Goal: Task Accomplishment & Management: Use online tool/utility

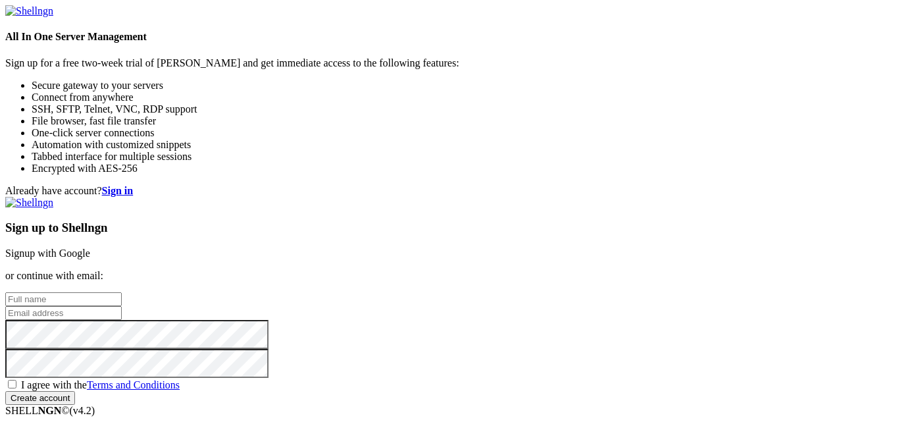
type input "alexander662022@outlook.com"
click at [122, 306] on input "alexander662022@outlook.com" at bounding box center [63, 313] width 116 height 14
type input "alexander662022@outlook.com"
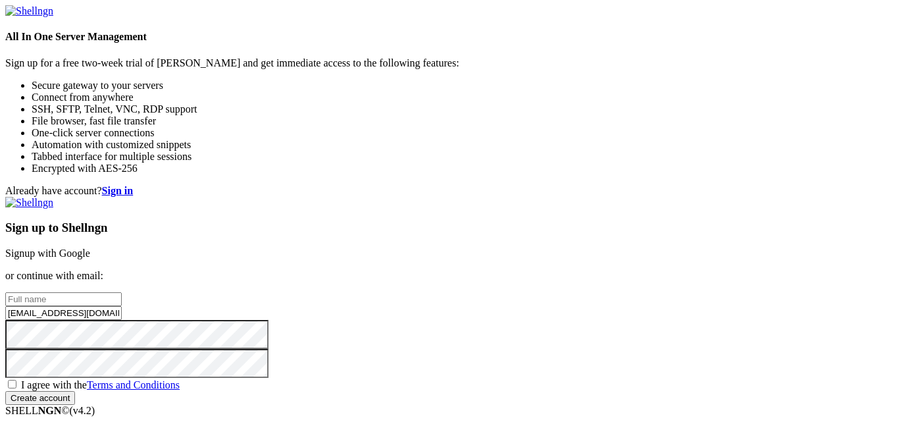
click at [122, 306] on input "alexander662022@outlook.com" at bounding box center [63, 313] width 116 height 14
type input "alppiguet@outlook.com"
click at [122, 292] on input "text" at bounding box center [63, 299] width 116 height 14
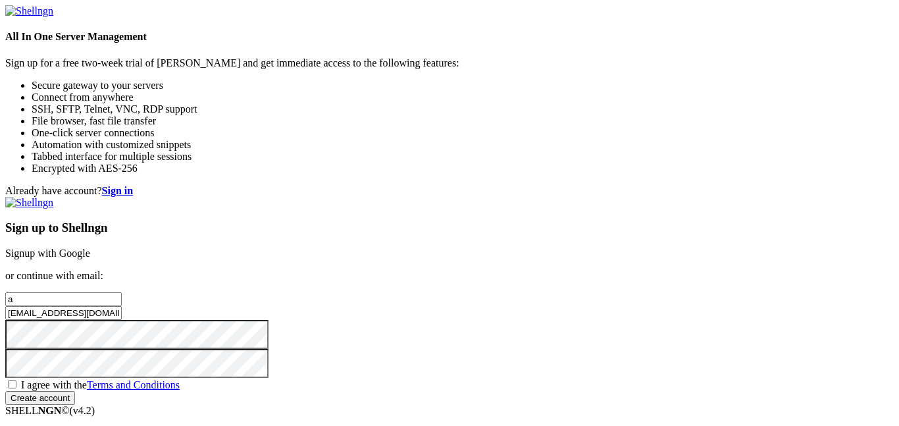
type input "Alexander Piguet"
click at [180, 379] on span "I agree with the Terms and Conditions" at bounding box center [100, 384] width 159 height 11
click at [16, 380] on input "I agree with the Terms and Conditions" at bounding box center [12, 384] width 9 height 9
checkbox input "true"
click at [75, 395] on input "Create account" at bounding box center [40, 398] width 70 height 14
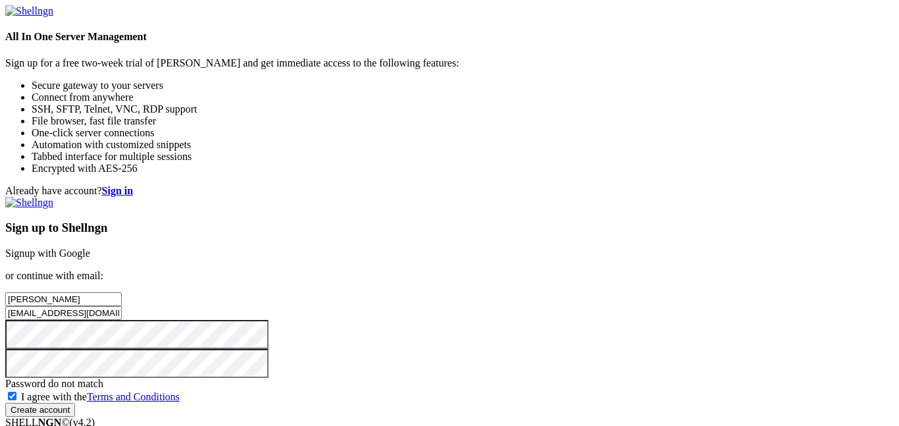
click at [5, 403] on input "Create account" at bounding box center [40, 410] width 70 height 14
click at [5, 391] on input "Create account" at bounding box center [40, 398] width 70 height 14
click at [75, 391] on input "Create account" at bounding box center [40, 398] width 70 height 14
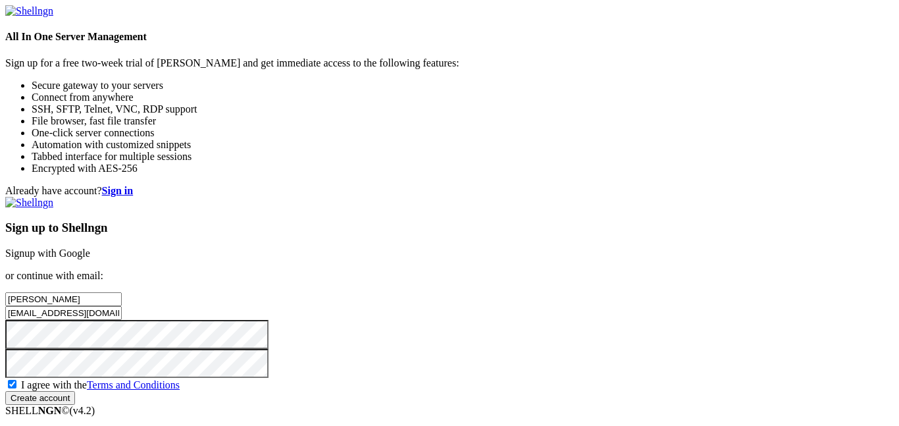
click at [75, 391] on input "Create account" at bounding box center [40, 398] width 70 height 14
click at [433, 252] on div "Already have account? Sign in Sign up to Shellngn Signup with Google or continu…" at bounding box center [449, 295] width 888 height 220
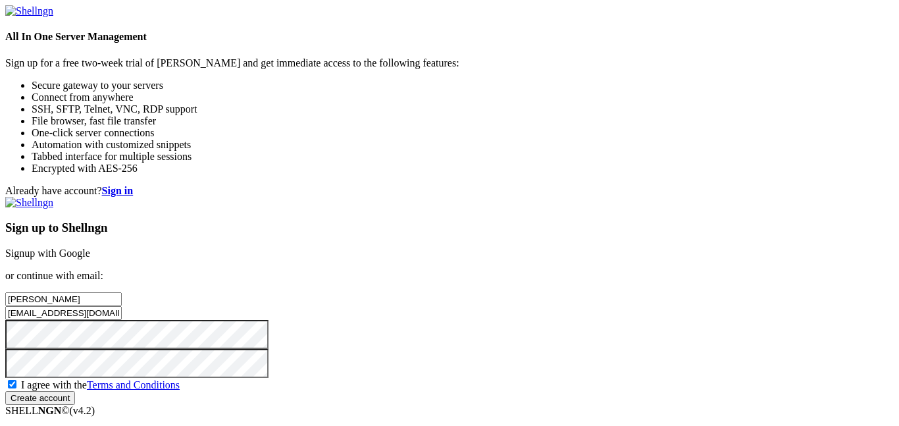
click at [433, 252] on div "Already have account? Sign in Sign up to Shellngn Signup with Google or continu…" at bounding box center [449, 295] width 888 height 220
click at [75, 391] on input "Create account" at bounding box center [40, 398] width 70 height 14
type input "[EMAIL_ADDRESS][DOMAIN_NAME]"
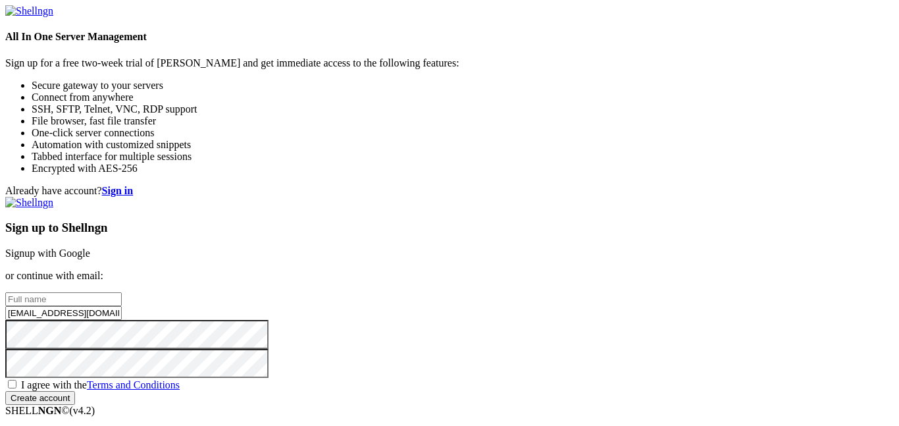
click at [397, 185] on div "Already have account? Sign in Sign up to Shellngn Signup with Google or continu…" at bounding box center [449, 295] width 888 height 220
click at [122, 292] on input "text" at bounding box center [63, 299] width 116 height 14
type input "[PERSON_NAME]"
click at [122, 306] on input "alexander662022@outlook.com" at bounding box center [63, 313] width 116 height 14
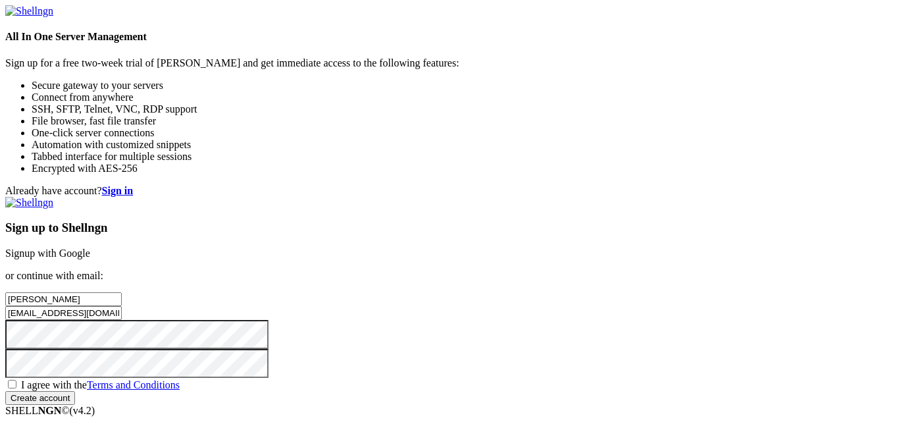
click at [122, 306] on input "alexander662022@outlook.com" at bounding box center [63, 313] width 116 height 14
type input "alppiguet@outlook.com"
click at [180, 379] on span "I agree with the Terms and Conditions" at bounding box center [100, 384] width 159 height 11
click at [16, 380] on input "I agree with the Terms and Conditions" at bounding box center [12, 384] width 9 height 9
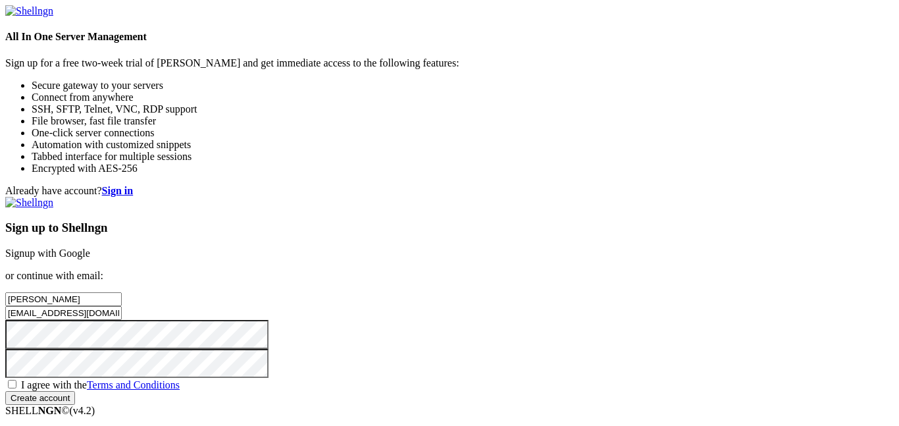
checkbox input "true"
click at [75, 403] on input "Create account" at bounding box center [40, 398] width 70 height 14
click at [75, 391] on input "Create account" at bounding box center [40, 398] width 70 height 14
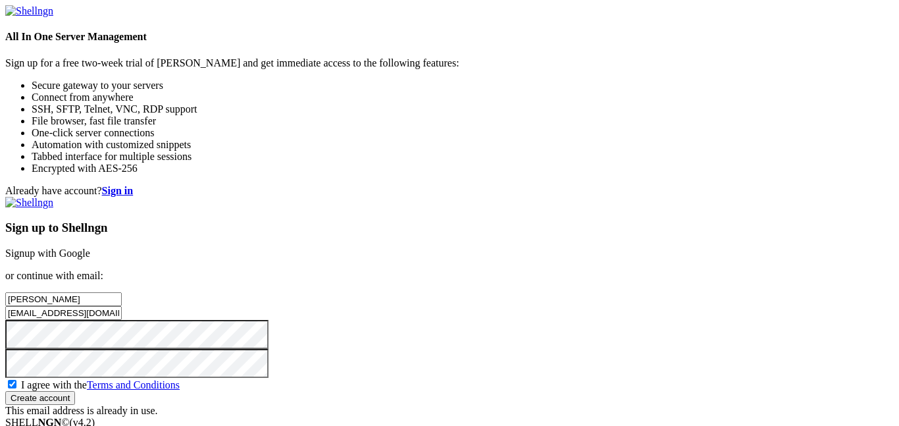
click at [75, 391] on input "Create account" at bounding box center [40, 398] width 70 height 14
click at [480, 326] on div "Sign up to Shellngn Signup with Google or continue with email: Alexander Piguet…" at bounding box center [449, 307] width 888 height 220
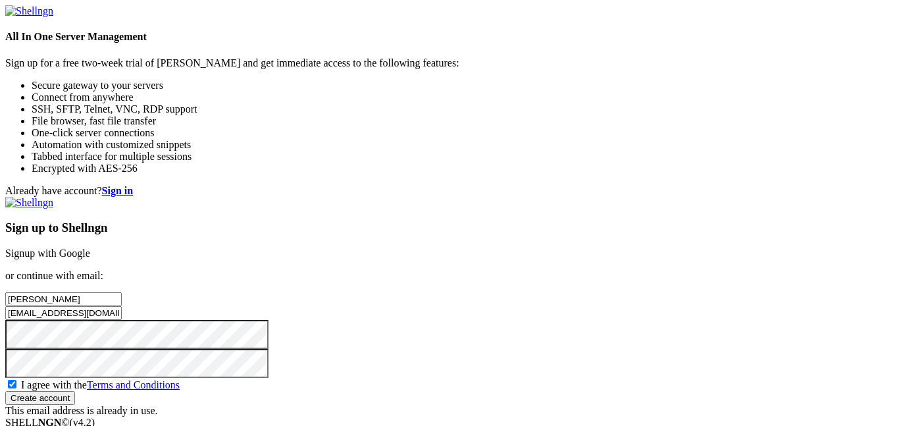
click at [480, 326] on div "Sign up to Shellngn Signup with Google or continue with email: Alexander Piguet…" at bounding box center [449, 307] width 888 height 220
click at [180, 379] on link "Terms and Conditions" at bounding box center [133, 384] width 93 height 11
click at [861, 185] on div "Already have account? Sign in Sign up to Shellngn Signup with Google or continu…" at bounding box center [449, 301] width 888 height 232
click at [134, 185] on strong "Sign in" at bounding box center [118, 190] width 32 height 11
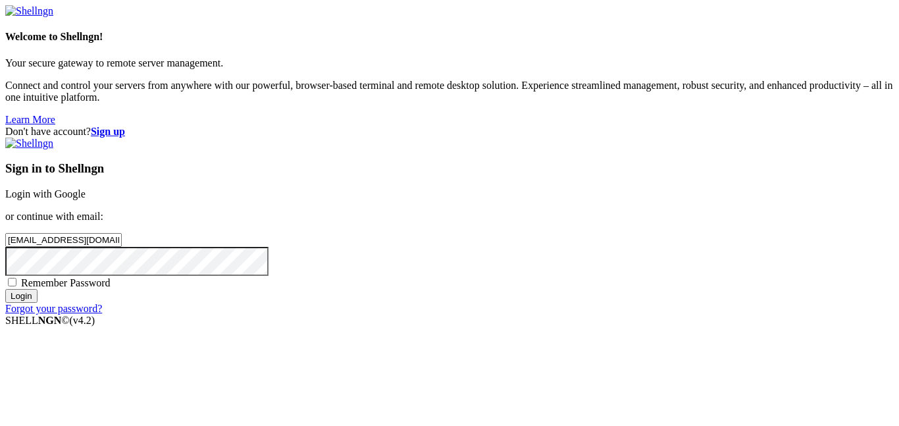
type input "alppiguet@outlook.com"
click at [111, 277] on span "Remember Password" at bounding box center [65, 282] width 89 height 11
click at [16, 278] on input "Remember Password" at bounding box center [12, 282] width 9 height 9
checkbox input "true"
click at [38, 303] on input "Login" at bounding box center [21, 296] width 32 height 14
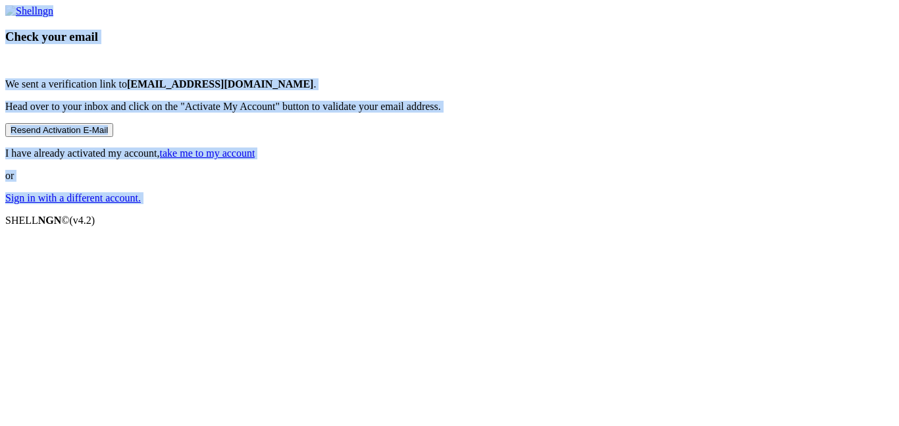
scroll to position [42, 0]
click at [619, 133] on div "Check your email We sent a verification link to alppiguet@outlook.com . Head ov…" at bounding box center [449, 104] width 888 height 199
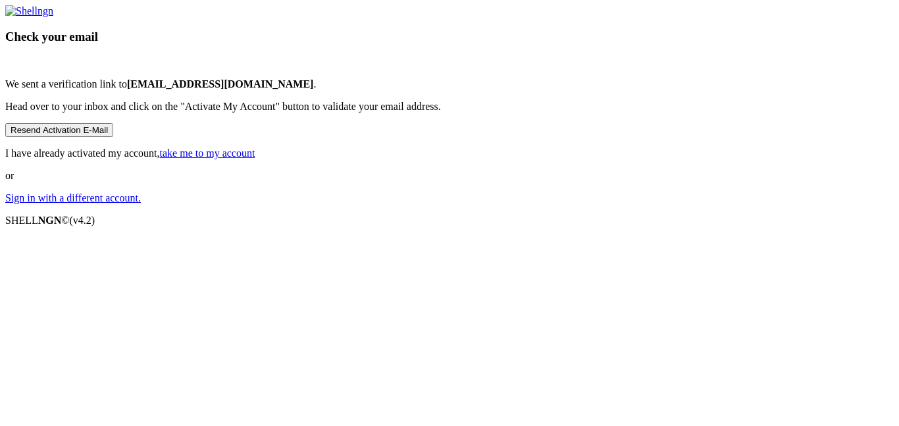
click at [255, 159] on link "take me to my account" at bounding box center [207, 152] width 95 height 11
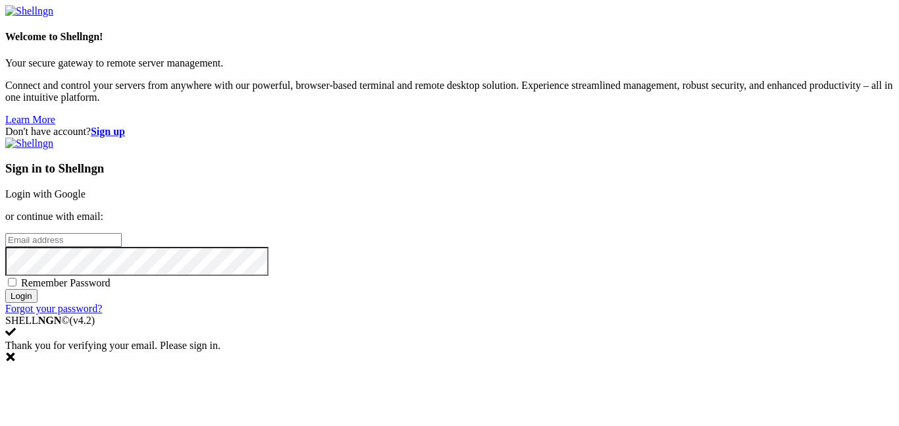
type input "[EMAIL_ADDRESS][DOMAIN_NAME]"
click at [38, 303] on input "Login" at bounding box center [21, 296] width 32 height 14
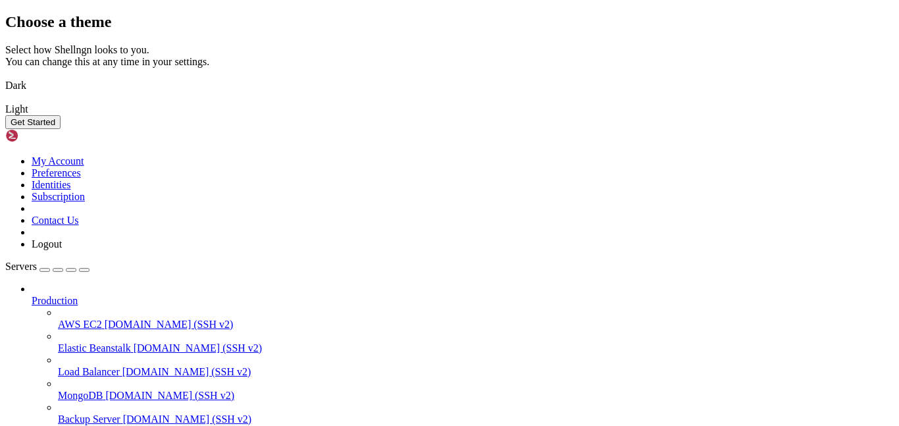
click at [5, 77] on img at bounding box center [5, 77] width 0 height 0
click at [5, 101] on img at bounding box center [5, 101] width 0 height 0
click at [5, 77] on img at bounding box center [5, 77] width 0 height 0
click at [5, 101] on img at bounding box center [5, 101] width 0 height 0
click at [61, 129] on button "Get Started" at bounding box center [32, 122] width 55 height 14
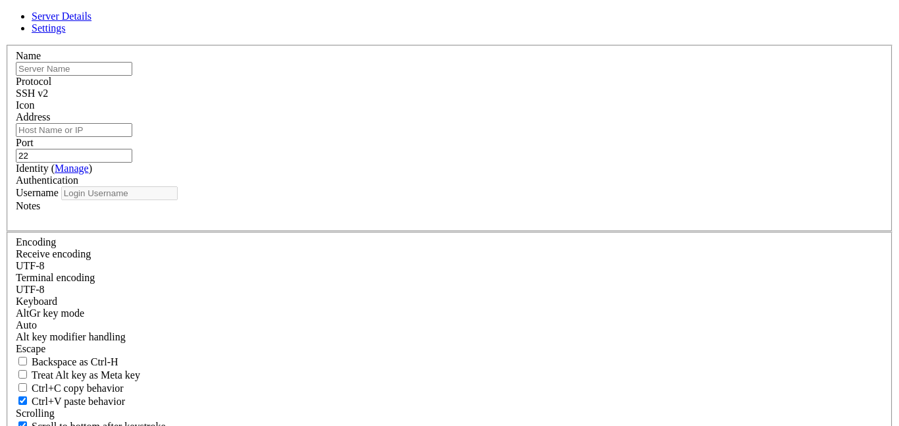
type input "alppiguet@outlook.com"
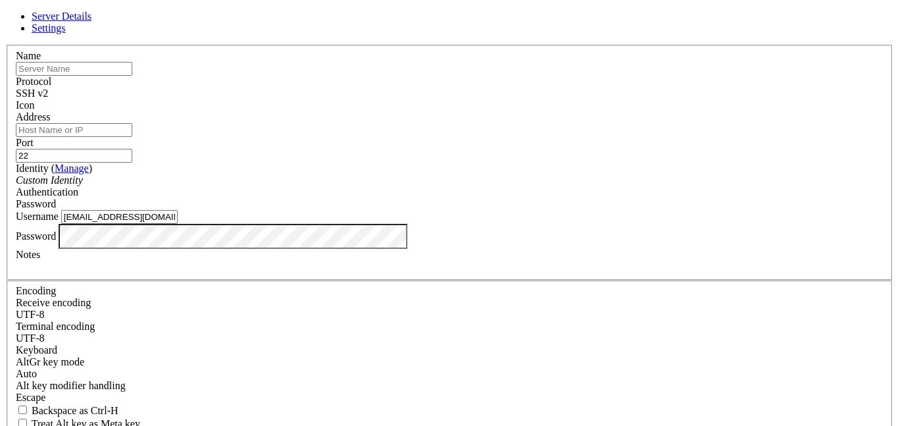
click at [132, 76] on input "text" at bounding box center [74, 69] width 116 height 14
click at [437, 34] on header "Server Details Settings" at bounding box center [449, 23] width 888 height 24
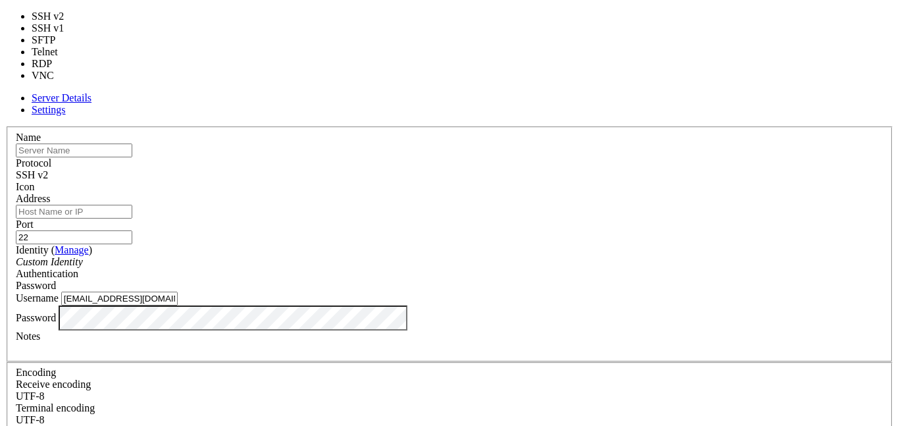
click at [48, 169] on span "SSH v2" at bounding box center [32, 174] width 32 height 11
click at [476, 132] on div "Name" at bounding box center [449, 145] width 867 height 26
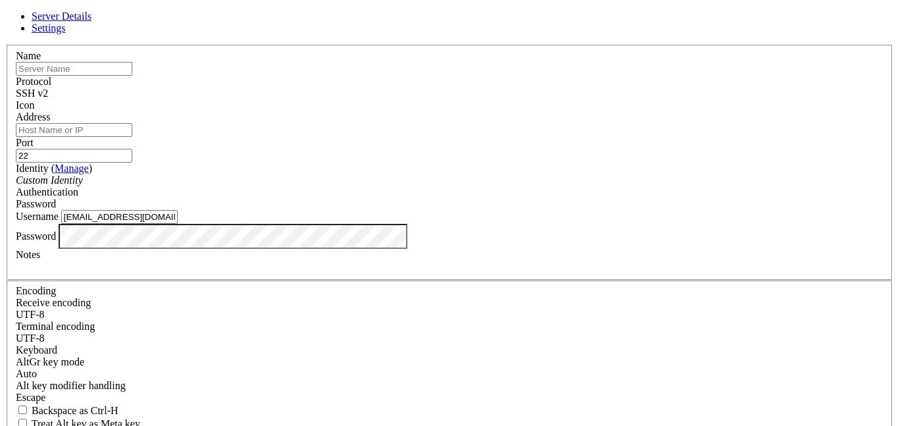
click at [132, 76] on input "text" at bounding box center [74, 69] width 116 height 14
click at [410, 76] on div "Name" at bounding box center [449, 63] width 867 height 26
click at [526, 98] on div "SSH v2" at bounding box center [449, 94] width 867 height 12
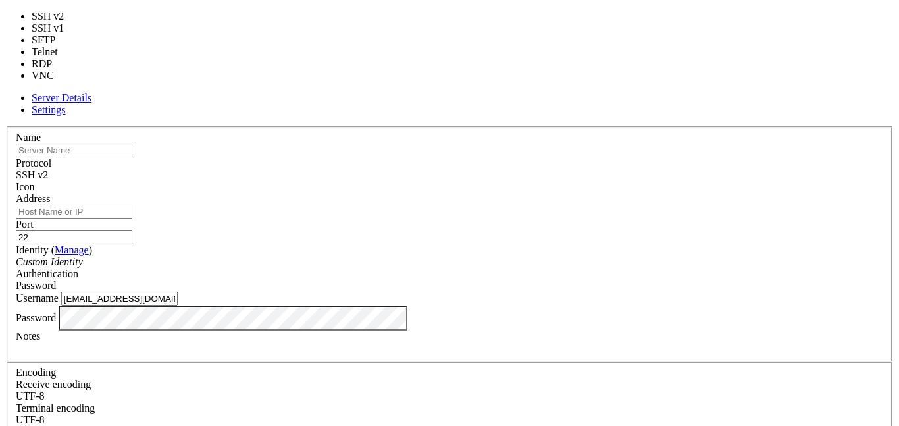
click at [484, 157] on div "Protocol SSH v2" at bounding box center [449, 169] width 867 height 24
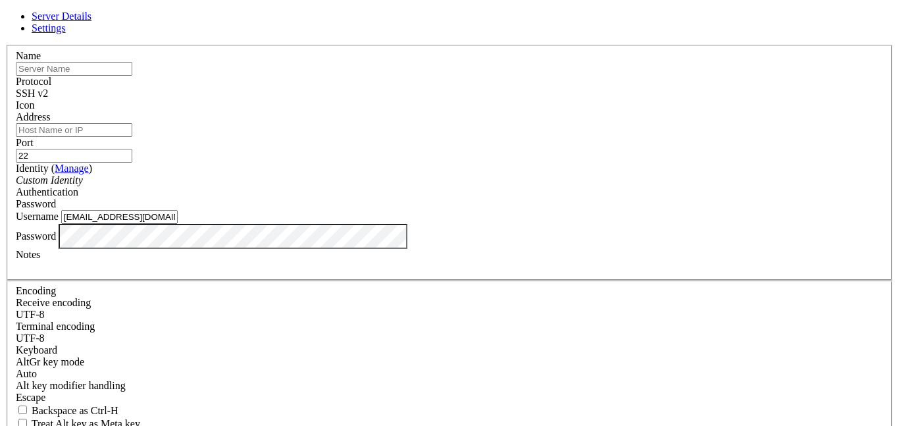
click at [50, 113] on label "Address" at bounding box center [33, 116] width 34 height 11
click at [132, 123] on input "Address" at bounding box center [74, 130] width 116 height 14
click at [132, 76] on input "text" at bounding box center [74, 69] width 116 height 14
click at [50, 118] on label "Address" at bounding box center [33, 116] width 34 height 11
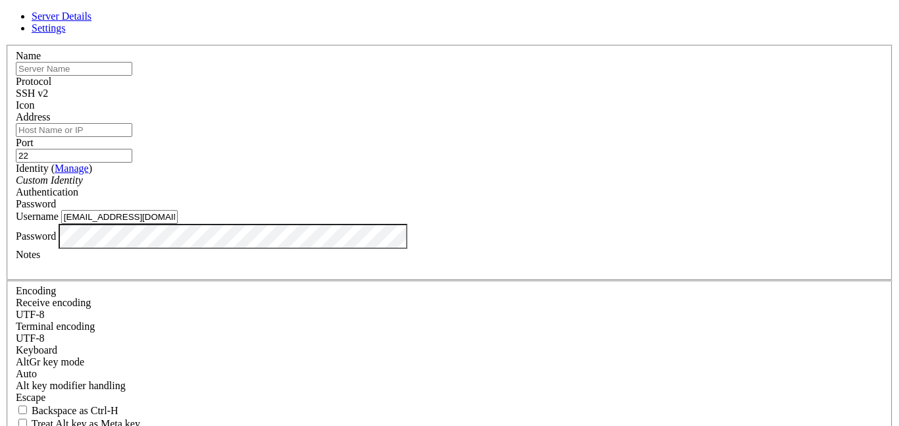
click at [132, 123] on input "Address" at bounding box center [74, 130] width 116 height 14
click at [132, 76] on input "text" at bounding box center [74, 69] width 116 height 14
type input "P"
type input "P4wnP1 A.L.O.A."
click at [132, 137] on input "Address" at bounding box center [74, 130] width 116 height 14
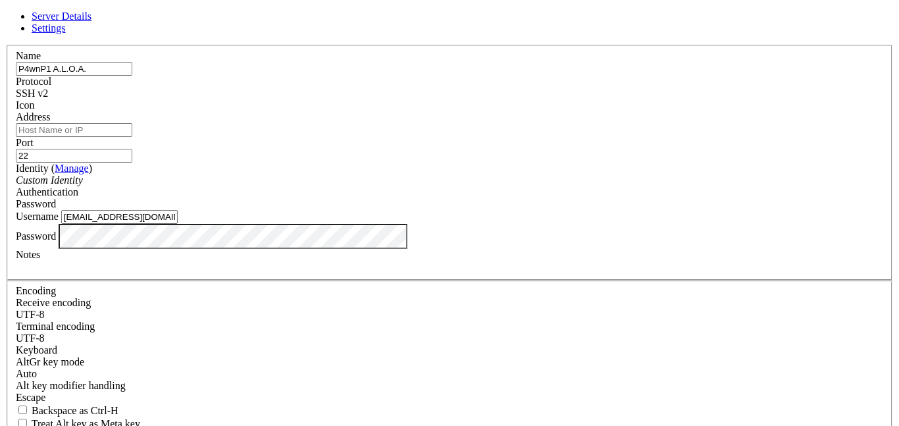
click at [132, 132] on input "Address" at bounding box center [74, 130] width 116 height 14
click at [317, 176] on div "Custom Identity" at bounding box center [449, 180] width 867 height 12
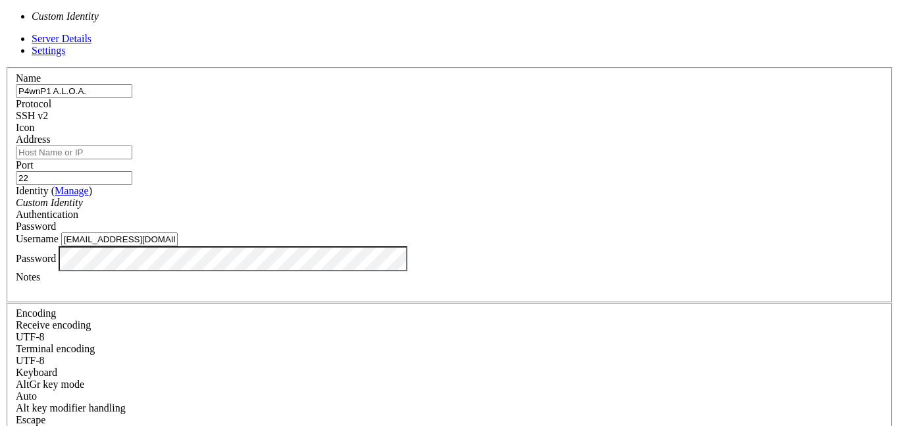
click at [324, 197] on div "Custom Identity" at bounding box center [449, 203] width 867 height 12
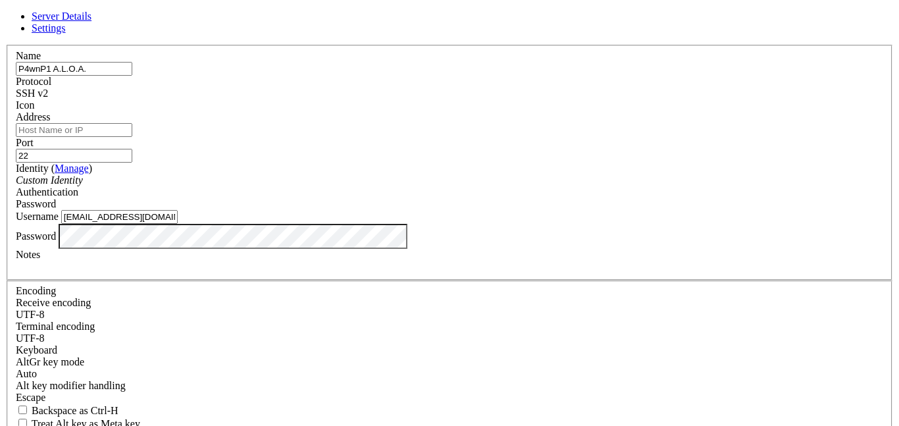
click at [132, 137] on input "Address" at bounding box center [74, 130] width 116 height 14
type input "[TECHNICAL_ID]"
click at [551, 186] on div "Authentication Password" at bounding box center [449, 198] width 867 height 24
click at [562, 198] on div "Password" at bounding box center [449, 204] width 867 height 12
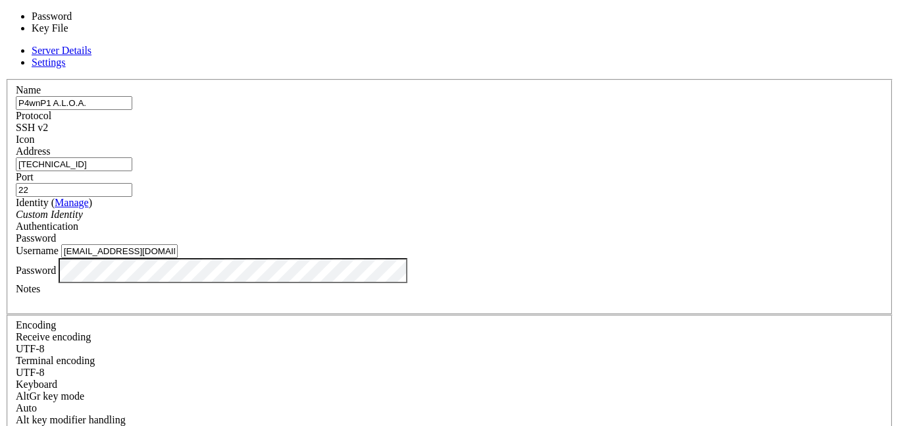
click at [477, 197] on div "Identity ( Manage ) Custom Identity" at bounding box center [449, 209] width 867 height 24
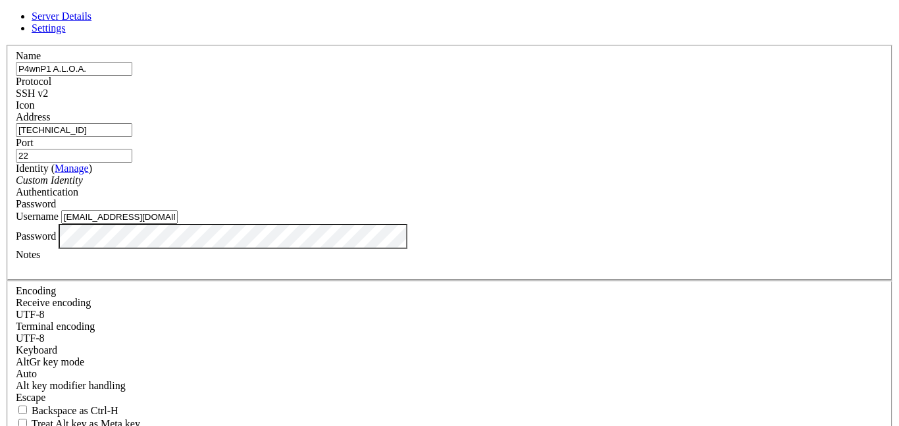
click at [414, 221] on div "Username alppiguet@outlook.com" at bounding box center [449, 217] width 867 height 14
click at [178, 224] on input "alppiguet@outlook.com" at bounding box center [119, 217] width 116 height 14
type input "kali"
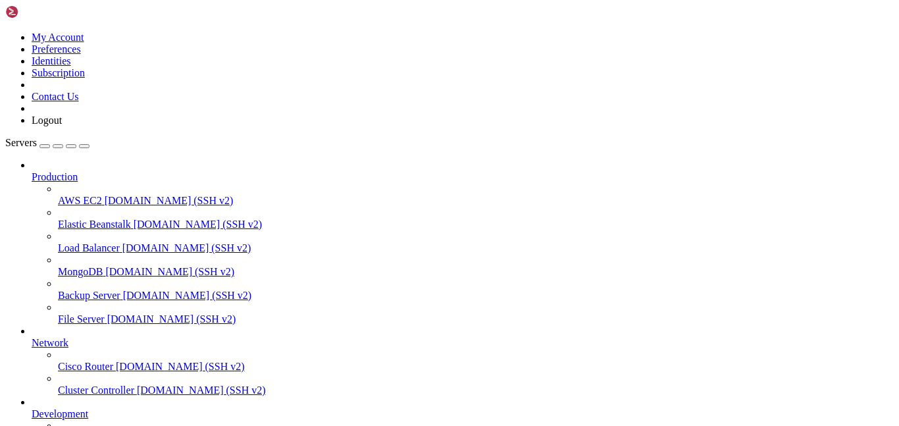
scroll to position [105, 0]
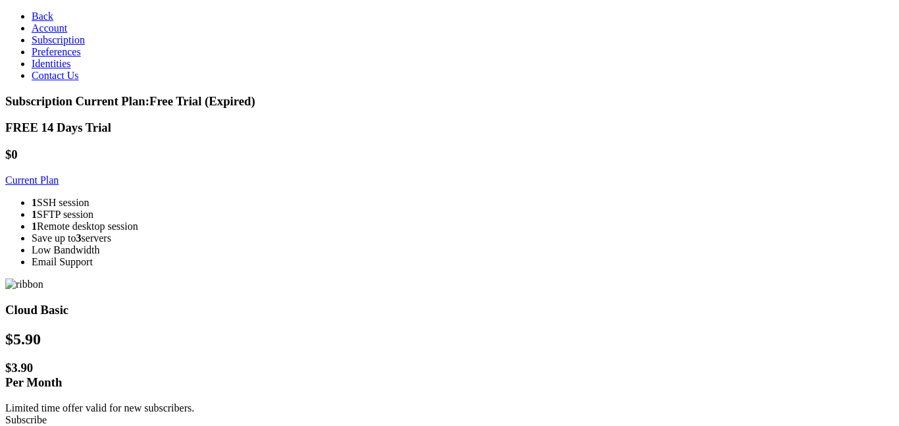
click at [59, 186] on link "Current Plan" at bounding box center [31, 179] width 53 height 11
click at [213, 151] on h1 "$0" at bounding box center [449, 154] width 888 height 14
click at [243, 216] on div "1 SSH session 1 SFTP session 1 Remote desktop session Save up to 3 servers Low …" at bounding box center [449, 232] width 888 height 71
click at [235, 162] on div "$0" at bounding box center [449, 154] width 888 height 14
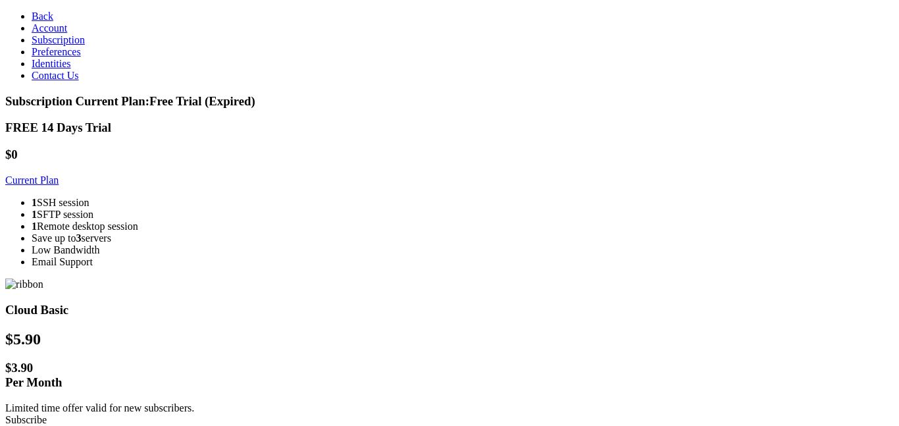
click at [32, 16] on icon at bounding box center [32, 16] width 0 height 11
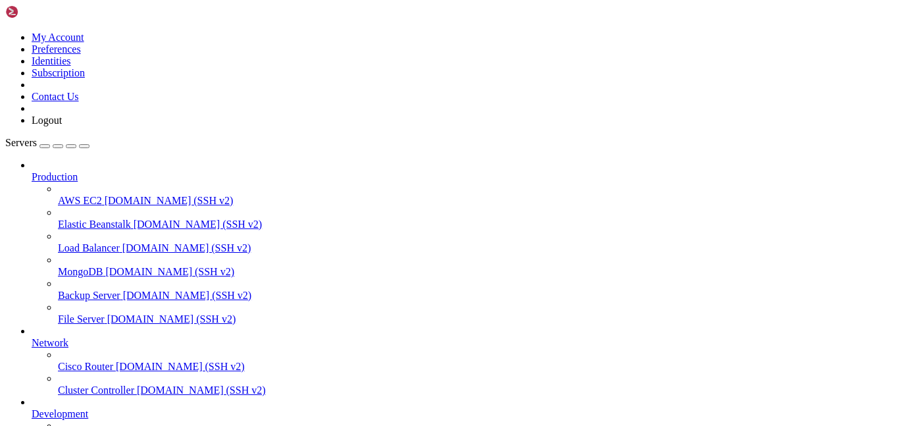
scroll to position [105, 0]
click at [5, 12] on link at bounding box center [43, 14] width 76 height 11
click at [11, 13] on img at bounding box center [43, 11] width 76 height 13
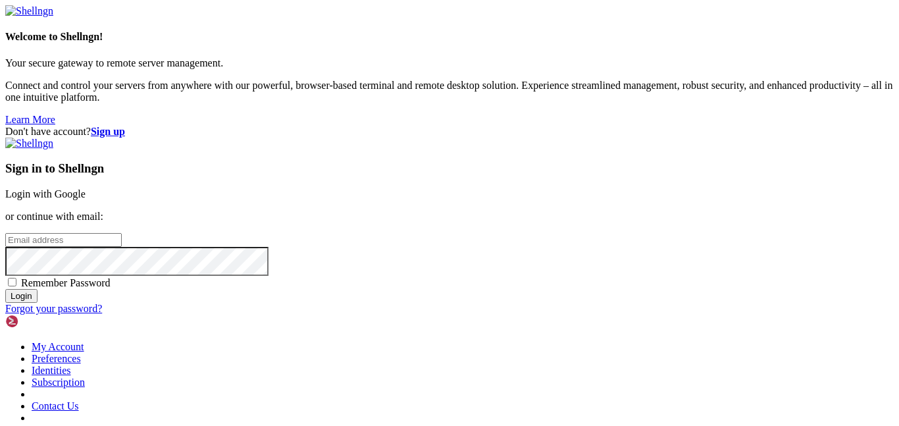
type input "kali"
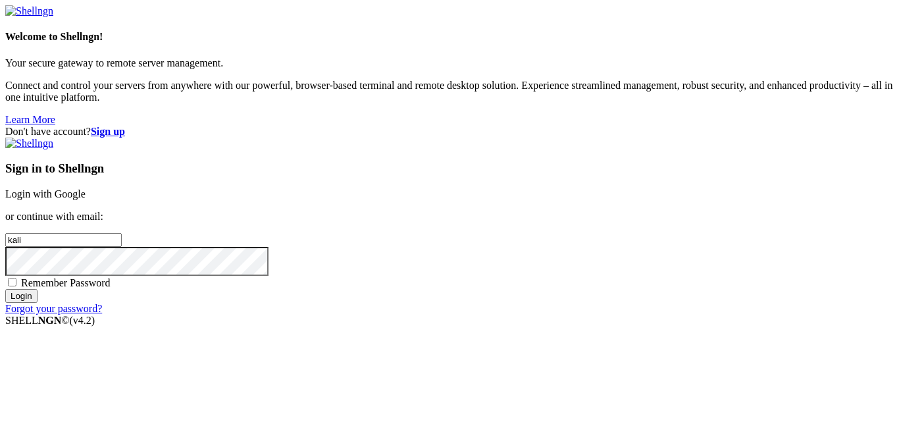
click at [125, 126] on strong "Sign up" at bounding box center [108, 131] width 34 height 11
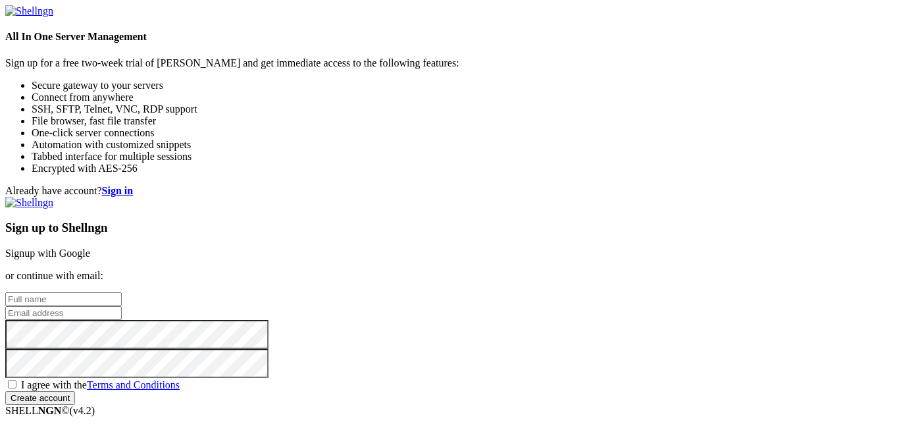
type input "kali"
click at [122, 292] on input "text" at bounding box center [63, 299] width 116 height 14
click at [122, 306] on input "kali" at bounding box center [63, 313] width 116 height 14
type input "[EMAIL_ADDRESS][DOMAIN_NAME]"
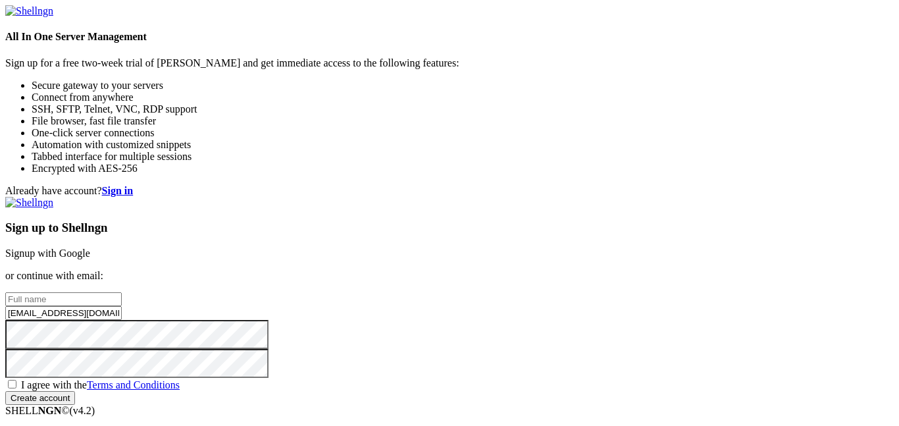
click at [180, 379] on span "I agree with the Terms and Conditions" at bounding box center [100, 384] width 159 height 11
click at [16, 380] on input "I agree with the Terms and Conditions" at bounding box center [12, 384] width 9 height 9
checkbox input "true"
click at [122, 292] on input "text" at bounding box center [63, 299] width 116 height 14
type input "Alexander Piguet"
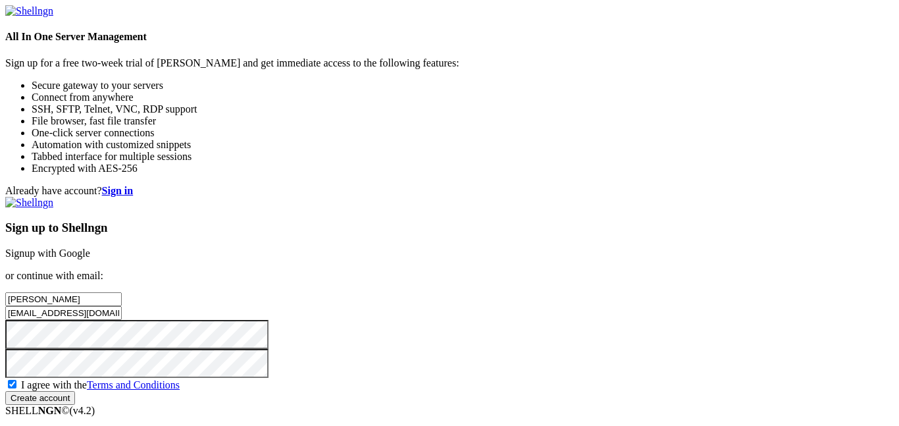
click at [75, 397] on input "Create account" at bounding box center [40, 398] width 70 height 14
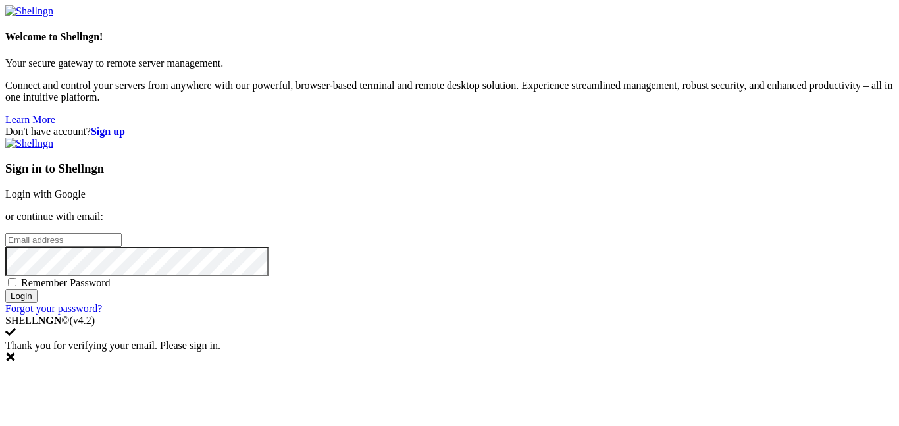
type input "[EMAIL_ADDRESS][DOMAIN_NAME]"
click at [38, 303] on input "Login" at bounding box center [21, 296] width 32 height 14
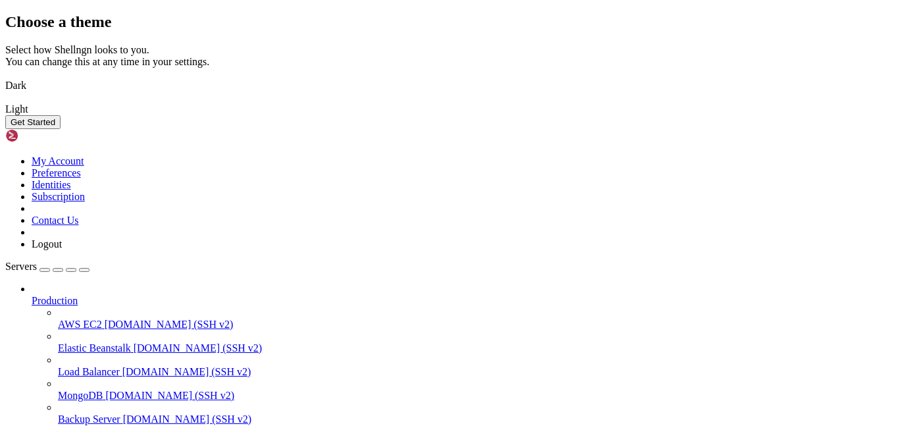
click at [61, 129] on button "Get Started" at bounding box center [32, 122] width 55 height 14
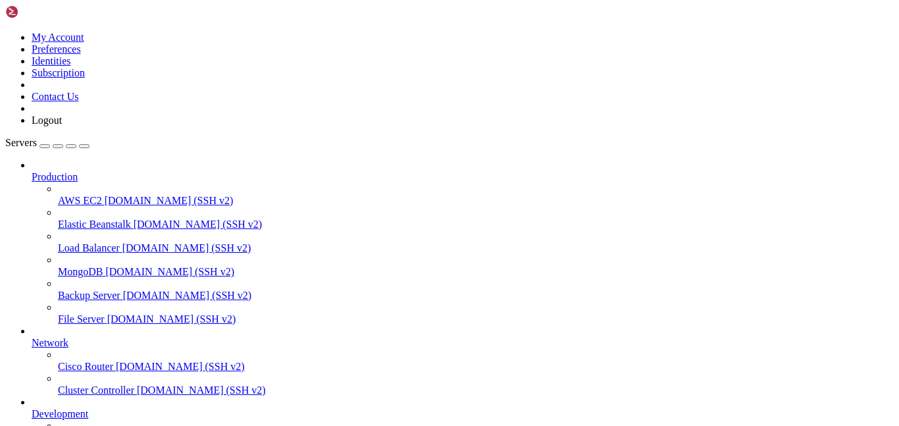
scroll to position [70, 0]
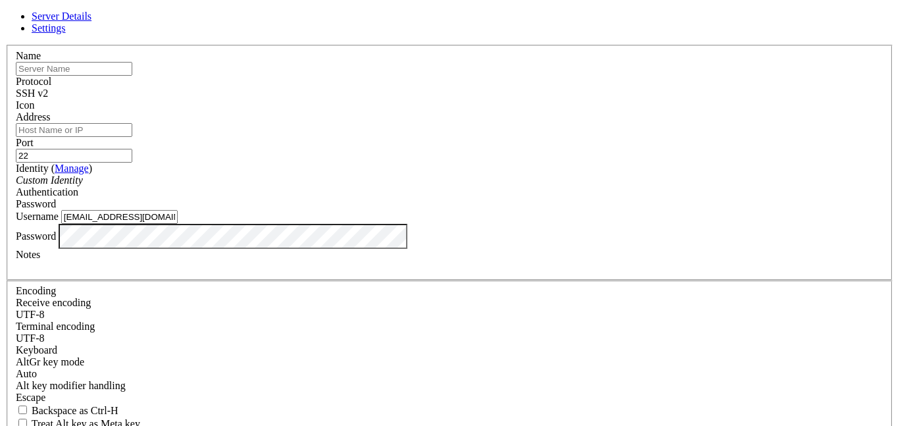
click at [178, 224] on input "[EMAIL_ADDRESS][DOMAIN_NAME]" at bounding box center [119, 217] width 116 height 14
type input "kali"
click at [351, 183] on div "Custom Identity" at bounding box center [449, 180] width 867 height 12
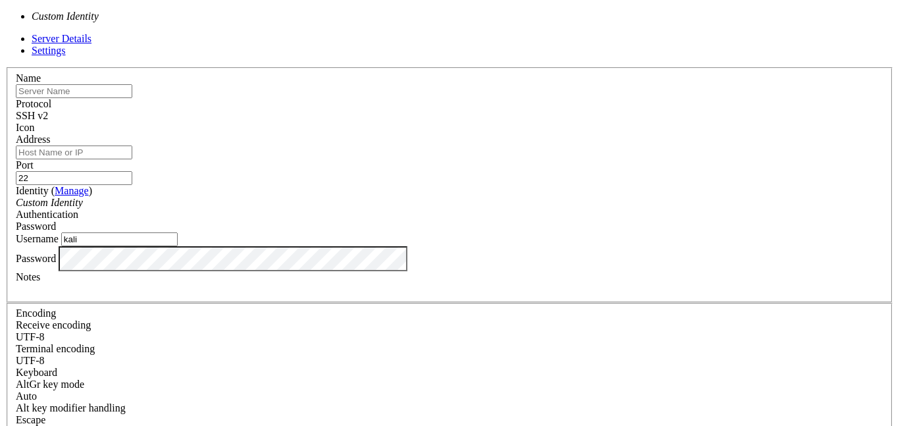
click at [132, 145] on input "Address" at bounding box center [74, 152] width 116 height 14
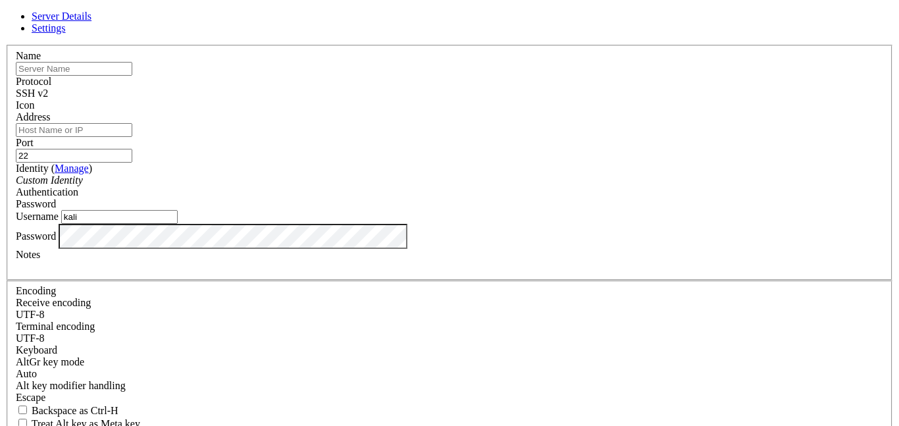
type input "[TECHNICAL_ID]"
click at [132, 76] on input "text" at bounding box center [74, 69] width 116 height 14
type input "P4wnP1 A.L.O.A."
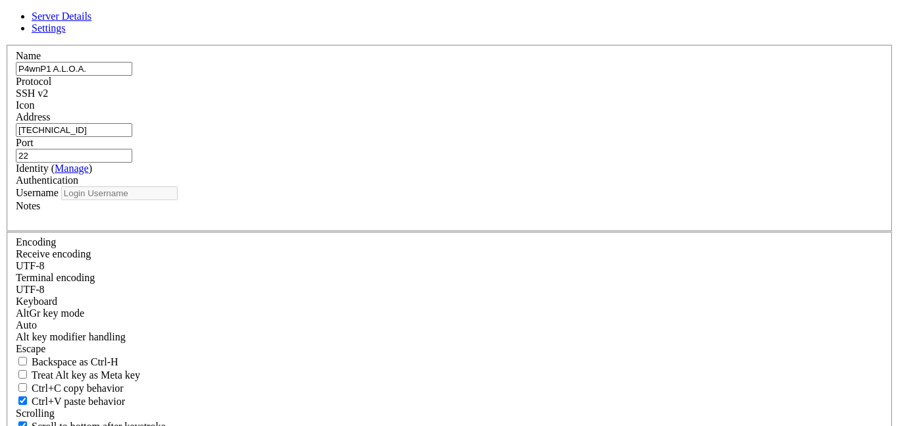
type input "kali"
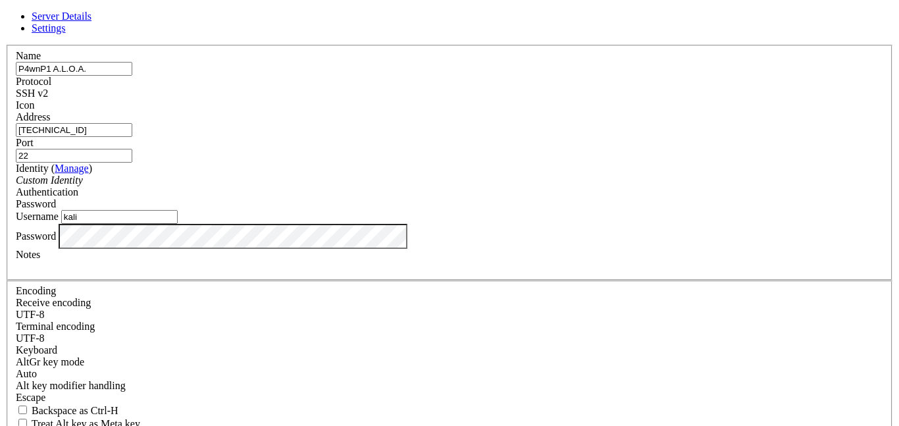
click at [541, 88] on div "SSH v2" at bounding box center [449, 94] width 867 height 12
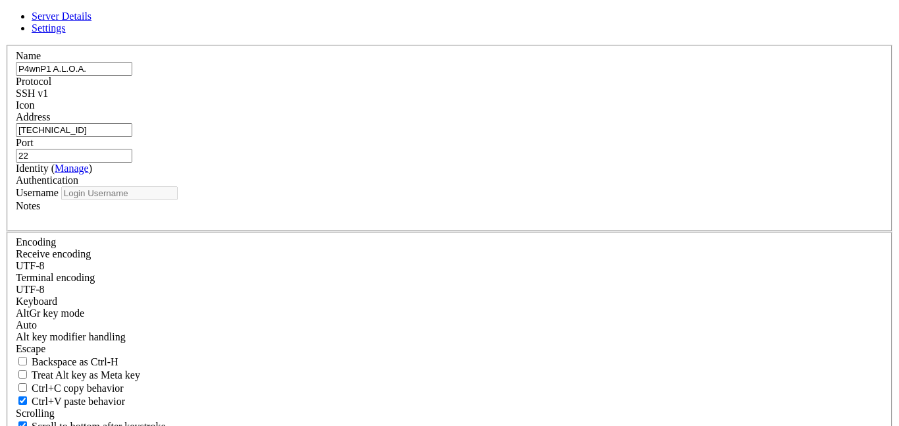
type input "kali"
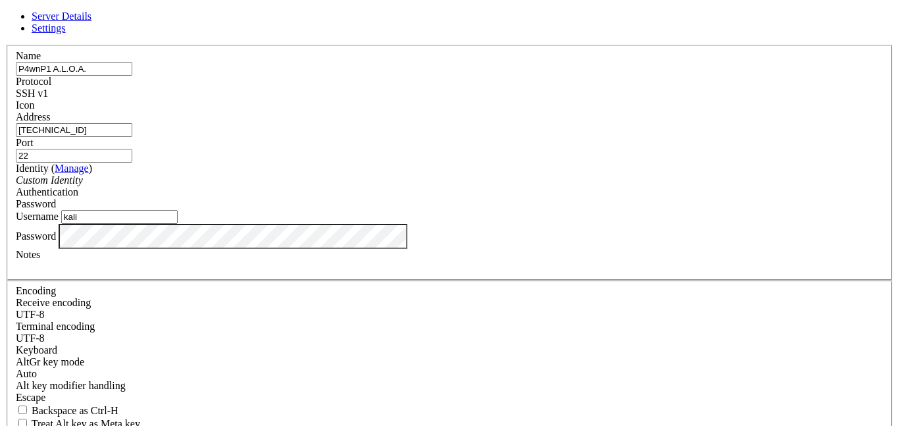
click at [178, 224] on input "kali" at bounding box center [119, 217] width 116 height 14
click at [59, 212] on label "Username" at bounding box center [37, 216] width 43 height 11
click at [178, 212] on input "kali" at bounding box center [119, 217] width 116 height 14
click at [395, 186] on div "Custom Identity" at bounding box center [449, 180] width 867 height 12
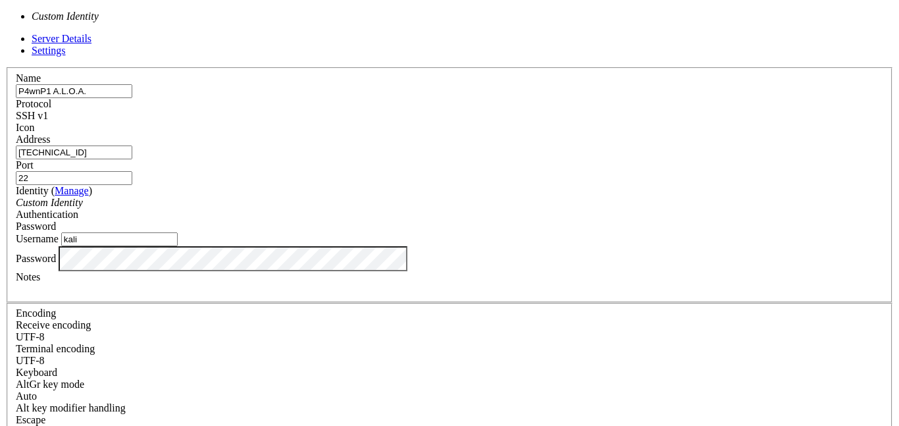
click at [59, 233] on label "Username" at bounding box center [37, 238] width 43 height 11
click at [178, 232] on input "kali" at bounding box center [119, 239] width 116 height 14
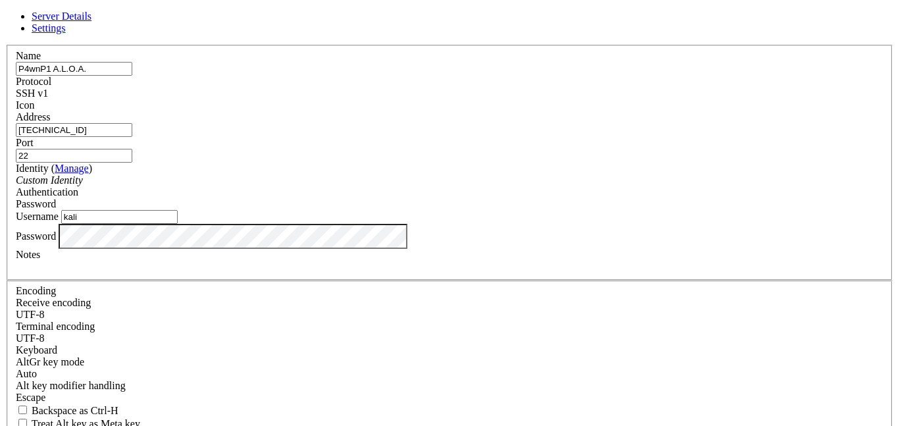
click at [522, 198] on div "Password" at bounding box center [449, 204] width 867 height 12
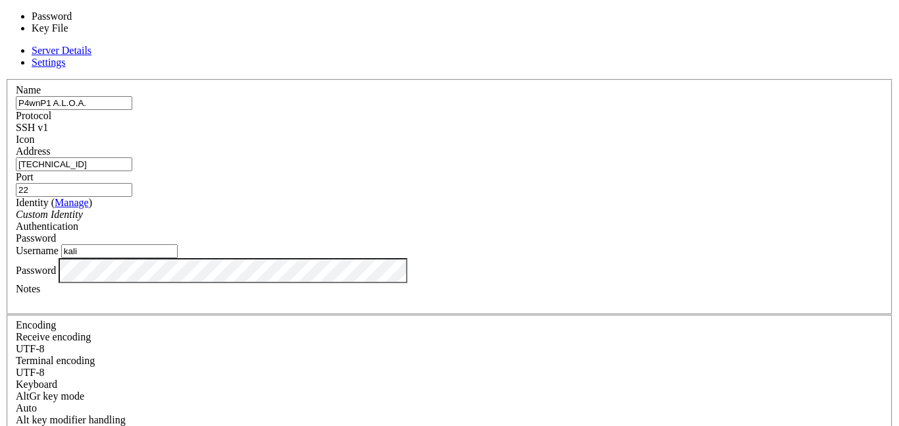
click at [59, 245] on label "Username" at bounding box center [37, 250] width 43 height 11
click at [178, 244] on input "kali" at bounding box center [119, 251] width 116 height 14
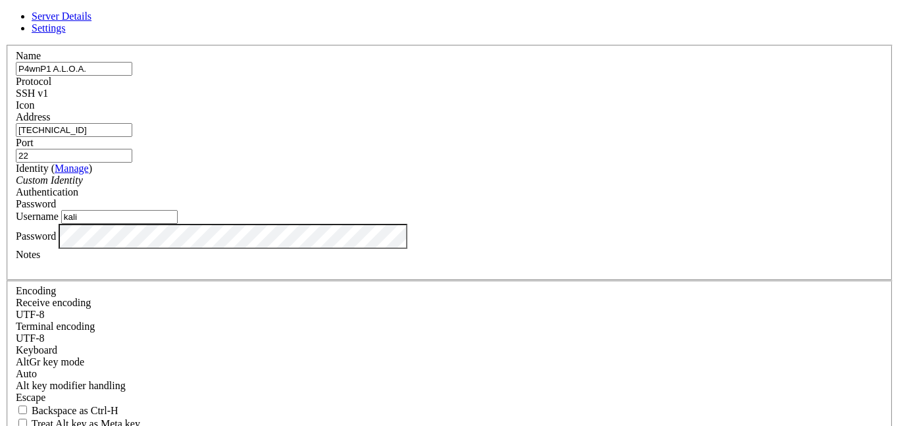
click at [533, 88] on div "SSH v1" at bounding box center [449, 94] width 867 height 12
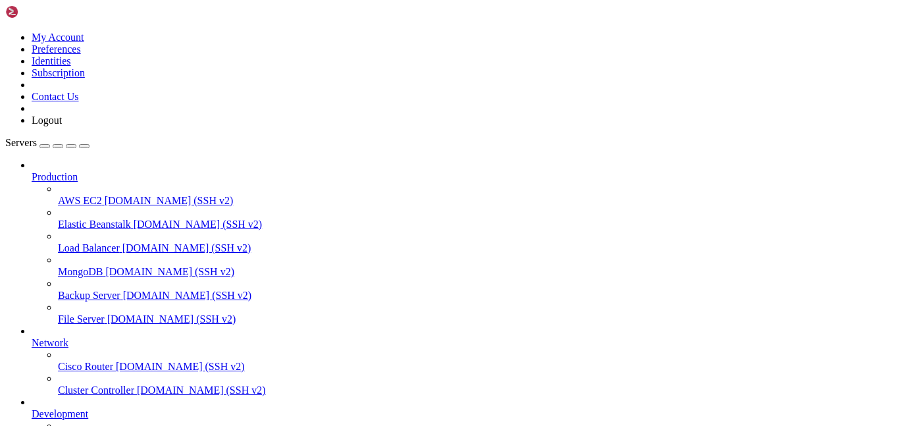
click at [113, 361] on span "Cisco Router" at bounding box center [85, 366] width 55 height 11
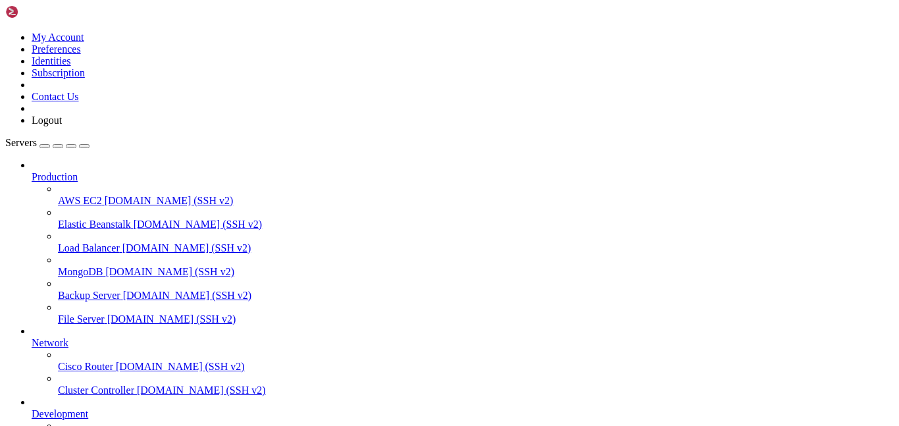
click at [113, 361] on span "Cisco Router" at bounding box center [85, 366] width 55 height 11
click at [102, 195] on span "AWS EC2" at bounding box center [80, 200] width 44 height 11
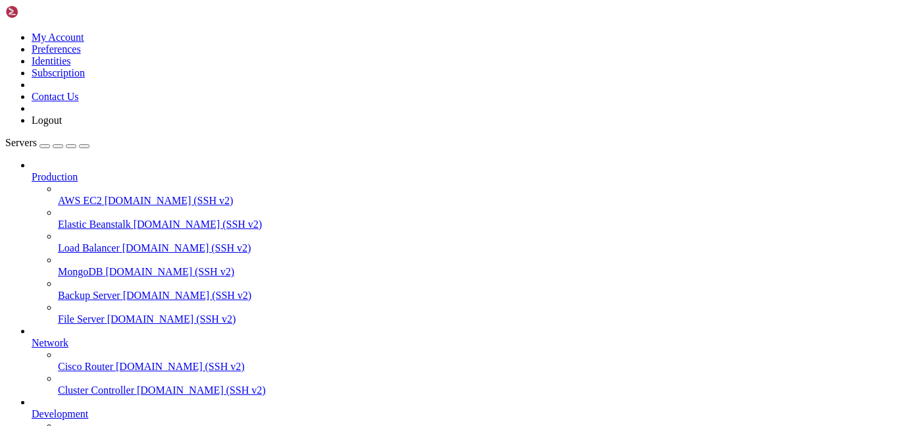
click at [71, 146] on div "button" at bounding box center [71, 146] width 0 height 0
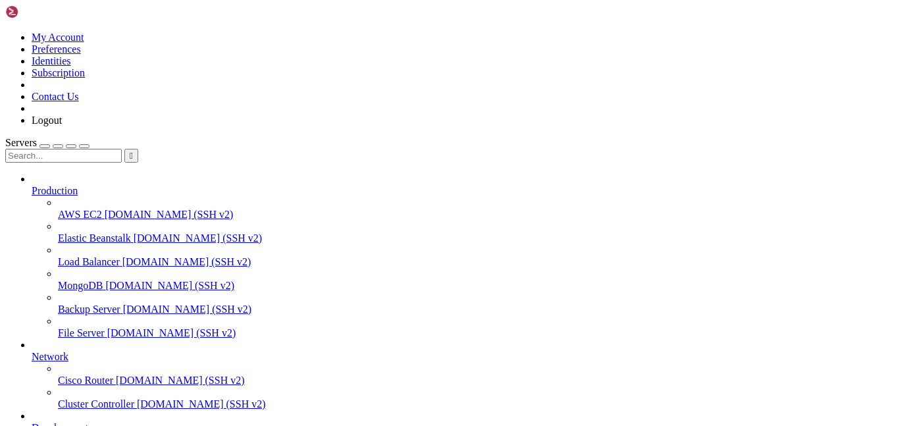
click at [45, 146] on div "button" at bounding box center [45, 146] width 0 height 0
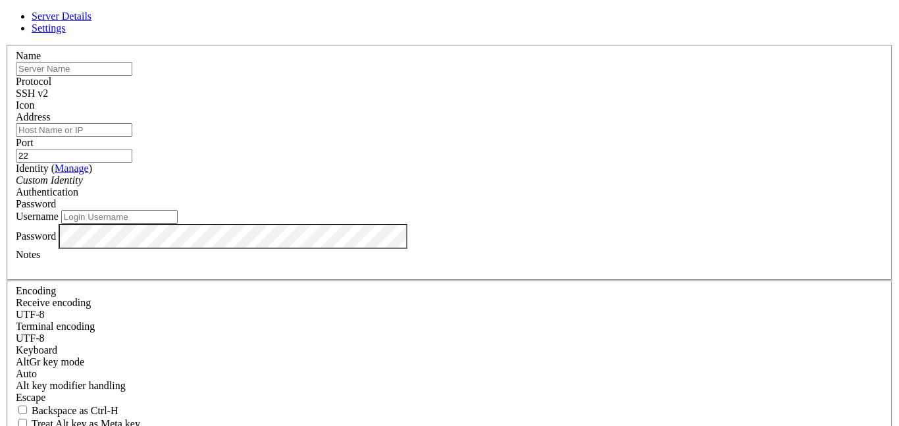
type input "kali"
click at [66, 34] on link "Settings" at bounding box center [49, 27] width 34 height 11
click at [91, 22] on span "Server Details" at bounding box center [62, 16] width 60 height 11
click at [66, 32] on span "Settings" at bounding box center [49, 27] width 34 height 11
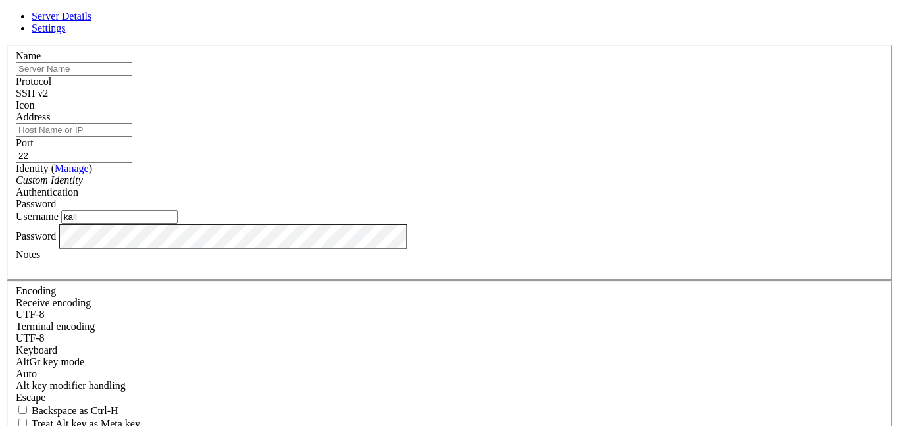
click at [91, 22] on span "Server Details" at bounding box center [62, 16] width 60 height 11
click at [5, 45] on link at bounding box center [5, 45] width 0 height 0
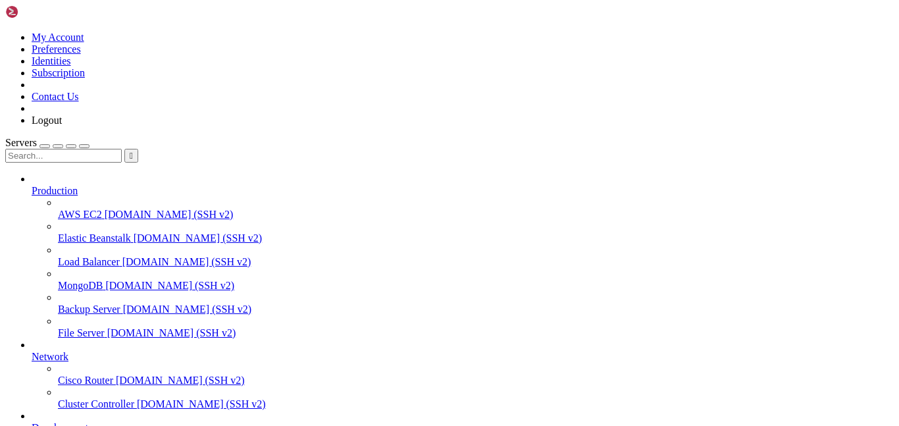
scroll to position [126, 0]
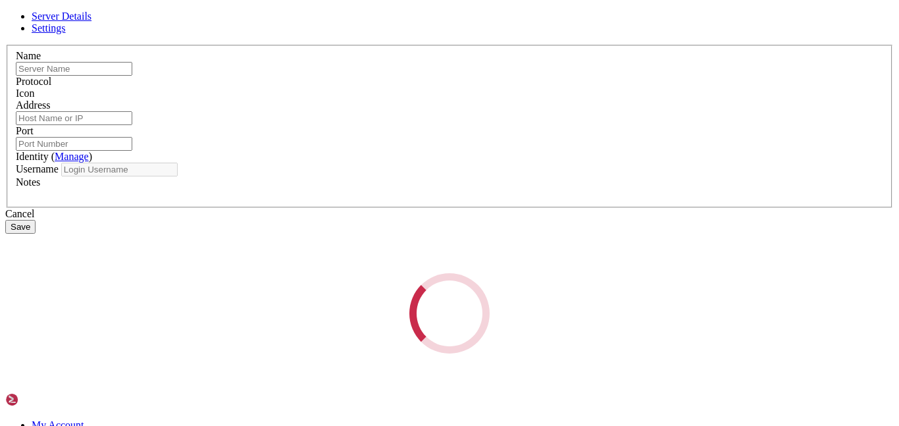
type input "P4wnP1 A.L.O.A."
type input "[TECHNICAL_ID]"
type input "22"
type input "kali"
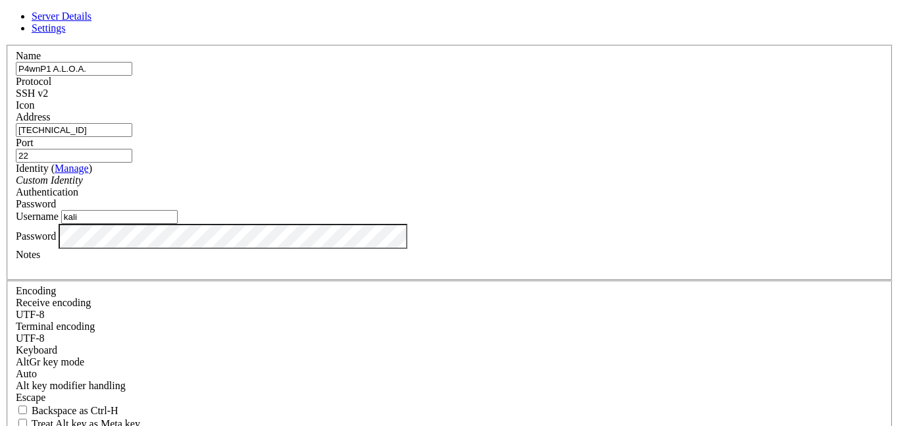
click at [132, 137] on input "[TECHNICAL_ID]" at bounding box center [74, 130] width 116 height 14
paste input "[TECHNICAL_ID]"
type input "[TECHNICAL_ID]"
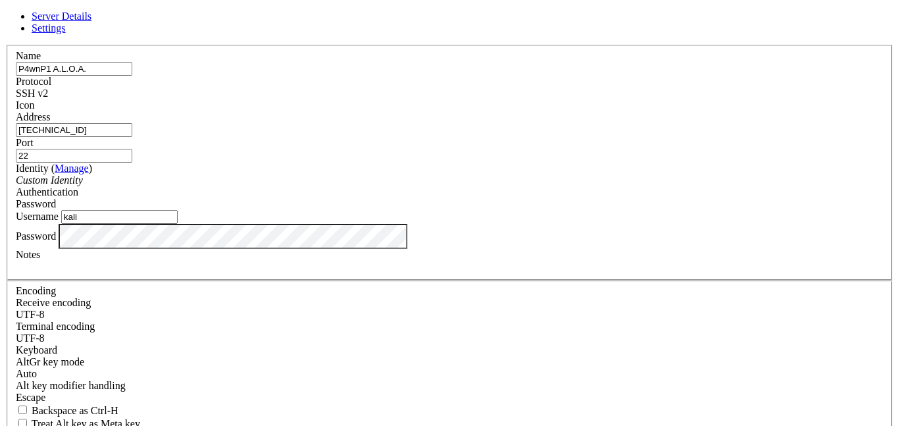
click at [132, 149] on input "22" at bounding box center [74, 156] width 116 height 14
type input "2"
type input "8"
type input "8000"
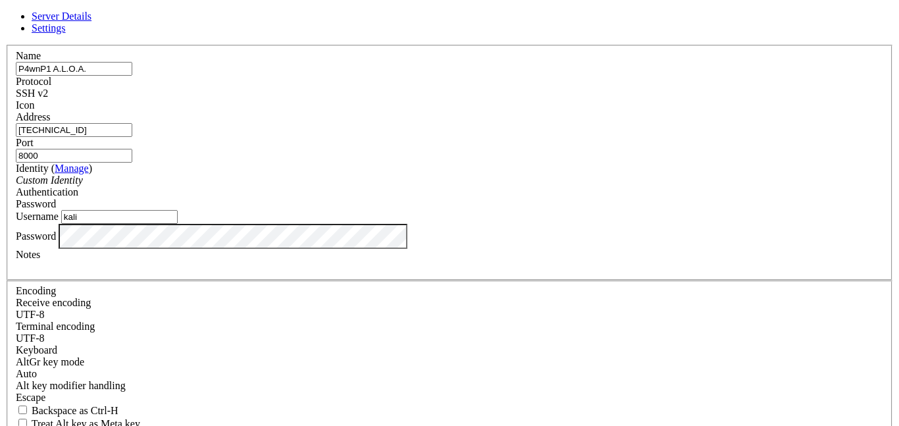
click at [132, 137] on input "[TECHNICAL_ID]" at bounding box center [74, 130] width 116 height 14
type input "[TECHNICAL_ID]"
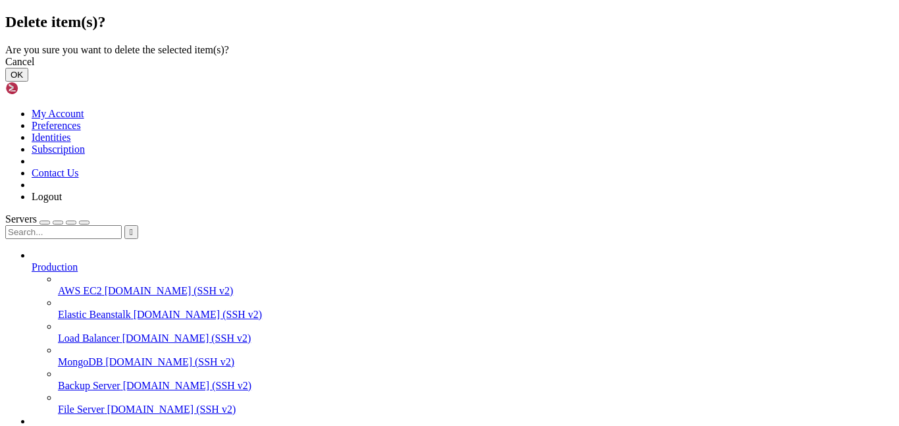
drag, startPoint x: 597, startPoint y: 249, endPoint x: 522, endPoint y: 255, distance: 75.3
click at [522, 82] on div "Cancel OK" at bounding box center [449, 69] width 888 height 26
click at [522, 68] on div "Cancel" at bounding box center [449, 62] width 888 height 12
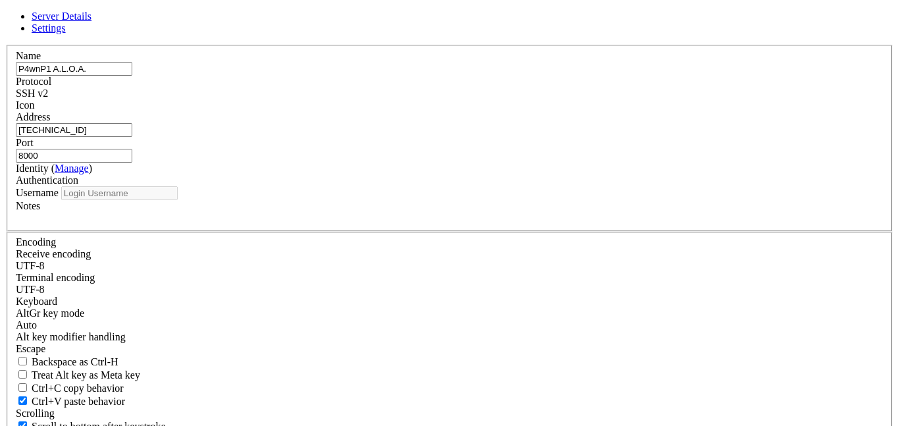
type input "kali"
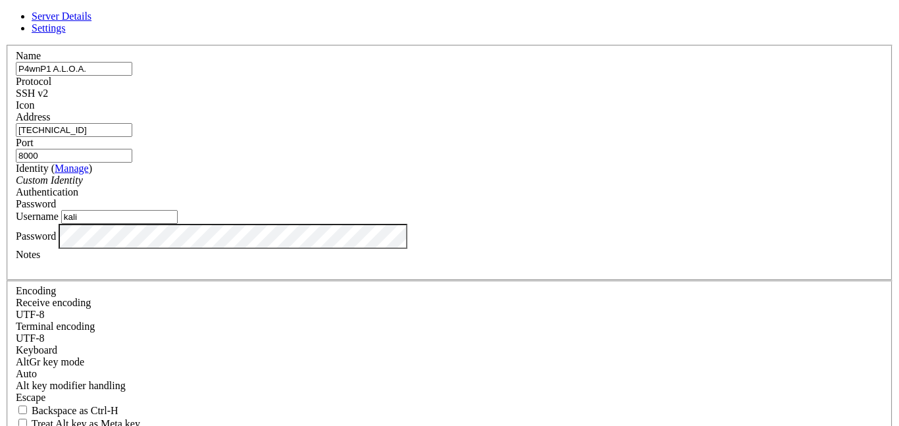
click at [132, 137] on input "[TECHNICAL_ID]" at bounding box center [74, 130] width 116 height 14
click at [132, 151] on input "8000" at bounding box center [74, 156] width 116 height 14
type input "8"
type input "22"
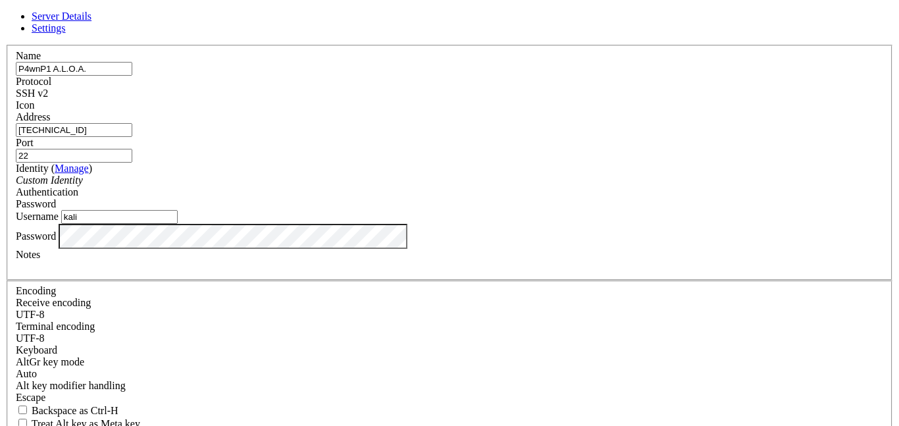
click at [443, 174] on div "Identity ( Manage ) Custom Identity" at bounding box center [449, 175] width 867 height 24
click at [89, 168] on link "Manage" at bounding box center [72, 168] width 34 height 11
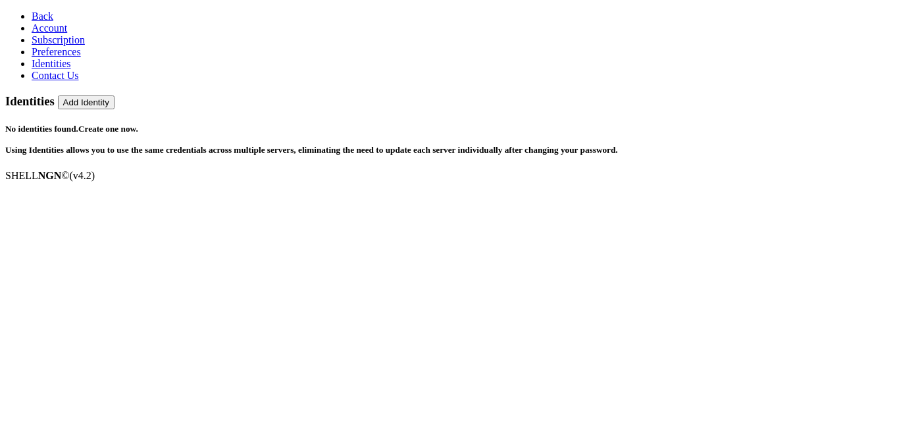
click at [32, 11] on link "Back" at bounding box center [43, 16] width 22 height 11
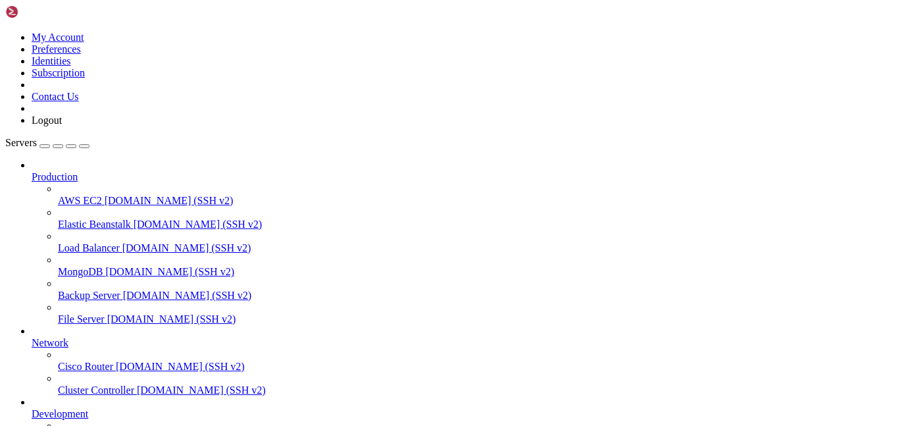
scroll to position [105, 0]
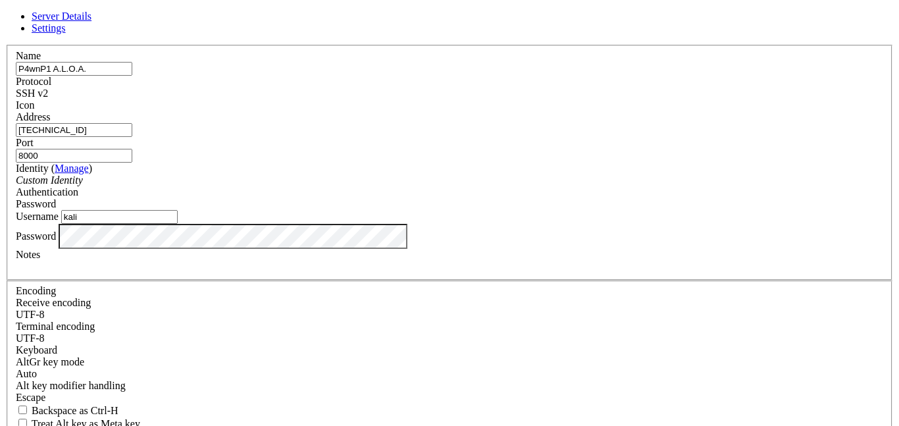
click at [132, 149] on input "8000" at bounding box center [74, 156] width 116 height 14
type input "8"
type input "22"
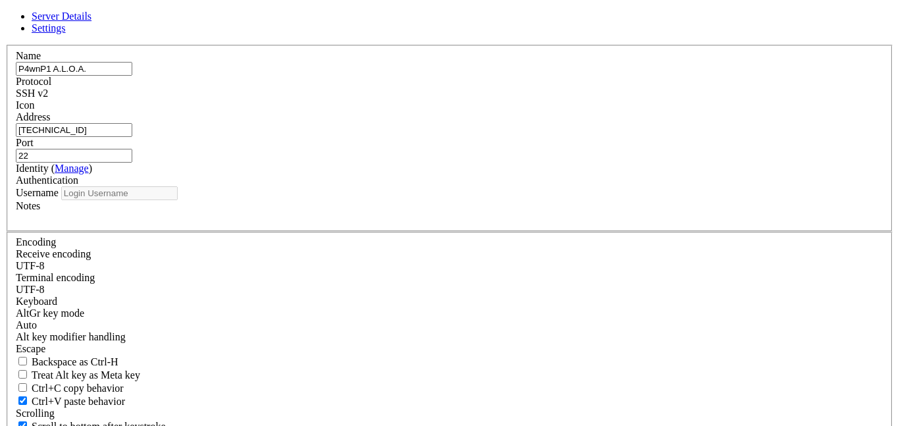
type input "kali"
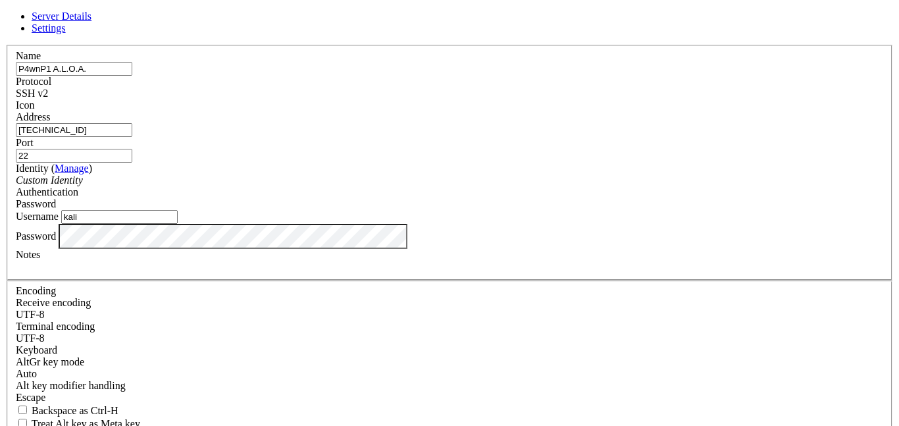
click at [132, 137] on input "[TECHNICAL_ID]" at bounding box center [74, 130] width 116 height 14
type input "172.16.0"
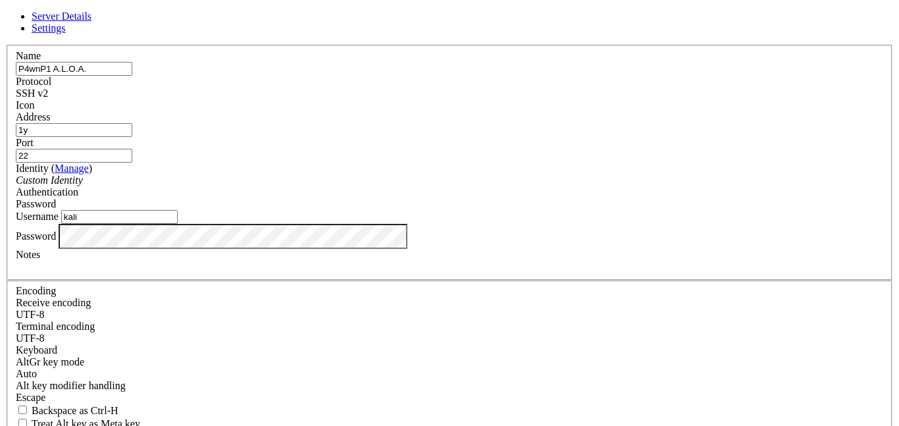
type input "1"
paste input "[TECHNICAL_ID]"
click at [132, 137] on input "[TECHNICAL_ID]" at bounding box center [74, 130] width 116 height 14
type input "[TECHNICAL_ID]"
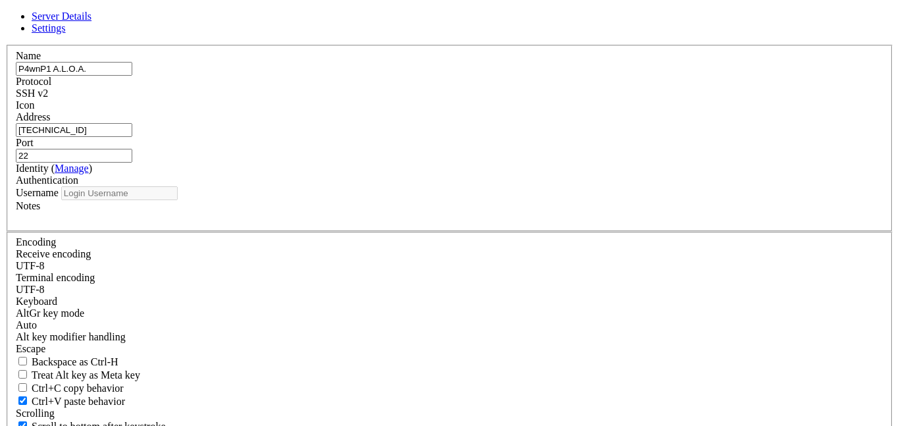
type input "kali"
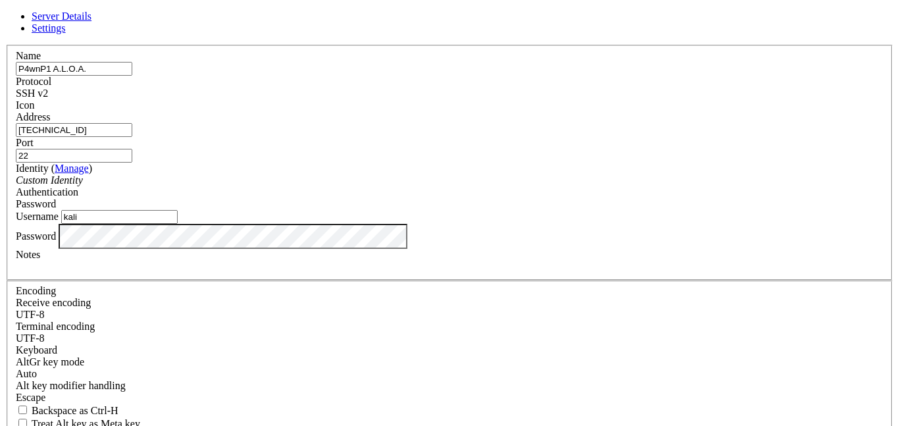
click at [132, 136] on input "[TECHNICAL_ID]" at bounding box center [74, 130] width 116 height 14
type input "[TECHNICAL_ID]"
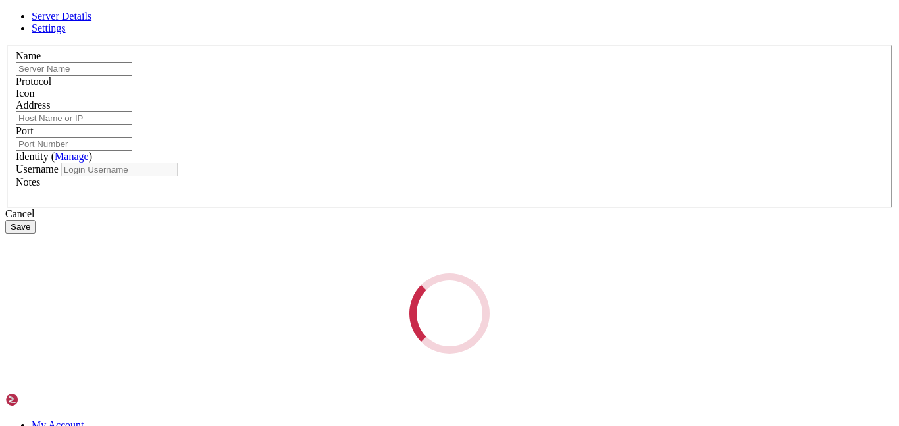
type input "P4wnP1 A.L.O.A."
type input "[TECHNICAL_ID]"
type input "22"
type input "kali"
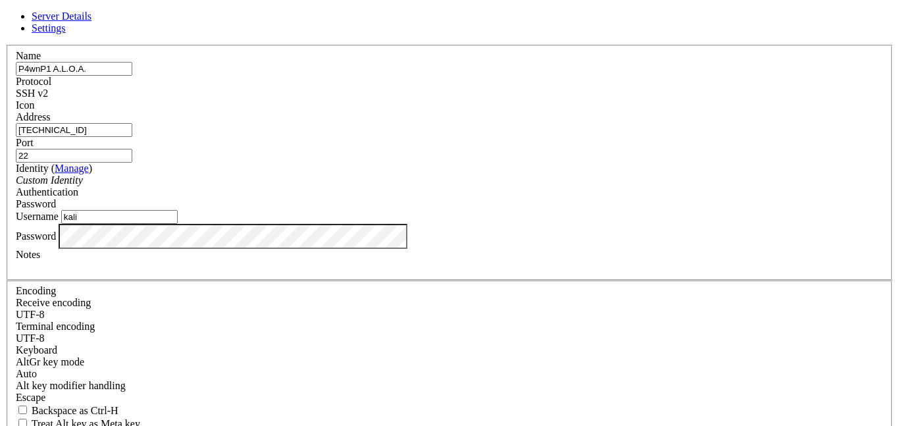
click at [132, 137] on input "[TECHNICAL_ID]" at bounding box center [74, 130] width 116 height 14
type input "[URL][TECHNICAL_ID]"
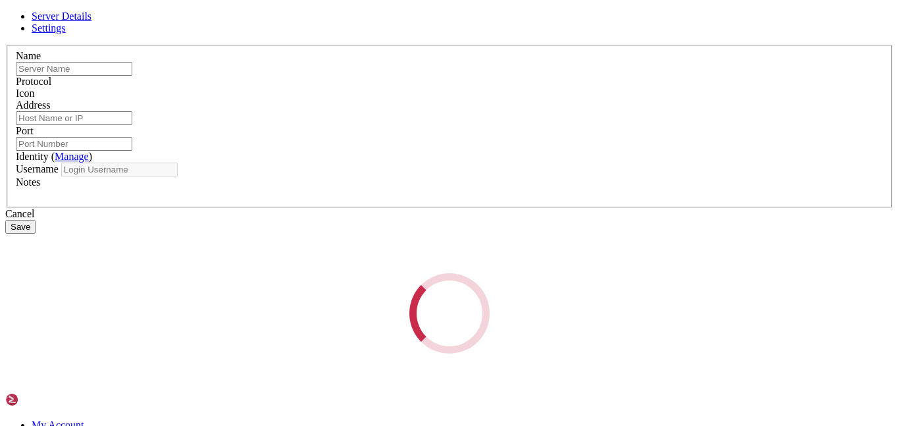
type input "P4wnP1 A.L.O.A."
type input "[URL][TECHNICAL_ID]"
type input "22"
type input "kali"
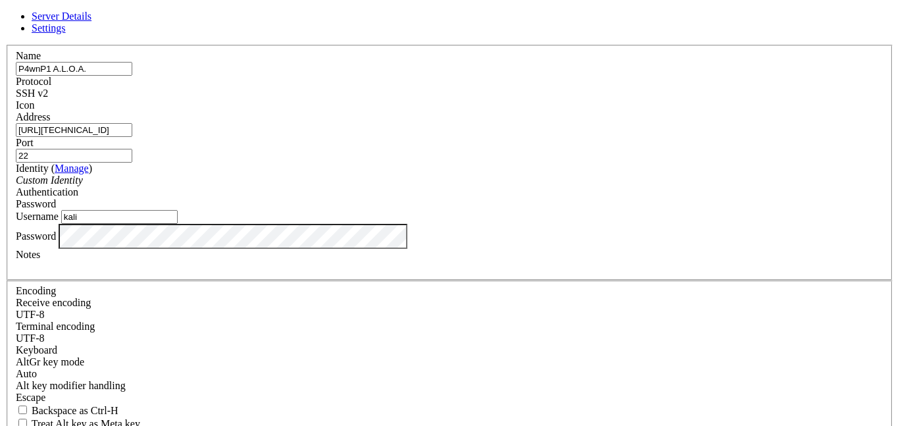
click at [132, 128] on input "[URL][TECHNICAL_ID]" at bounding box center [74, 130] width 116 height 14
type input "[URL][TECHNICAL_ID]"
click at [363, 249] on div "Password" at bounding box center [449, 236] width 867 height 25
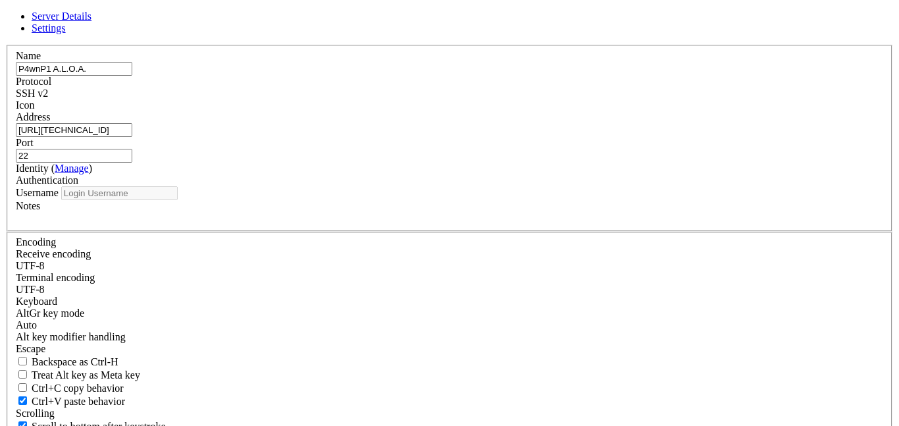
type input "kali"
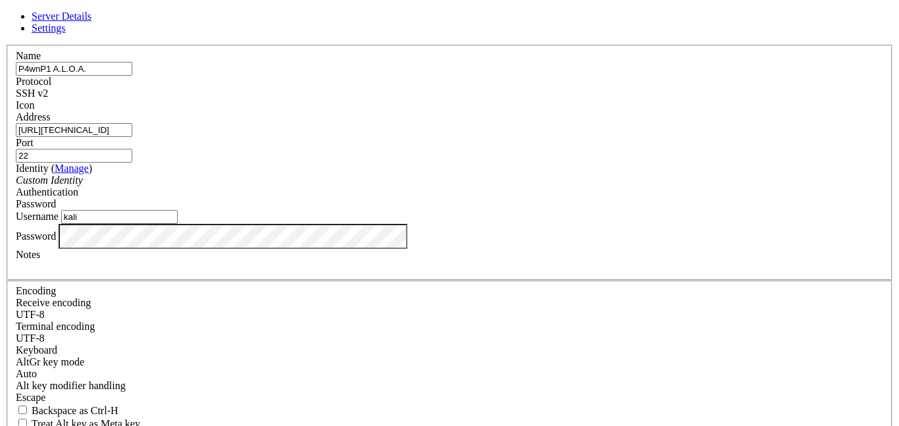
click at [132, 137] on input "[URL][TECHNICAL_ID]" at bounding box center [74, 130] width 116 height 14
click at [438, 76] on div "Name P4wnP1 A.L.O.A." at bounding box center [449, 63] width 867 height 26
click at [92, 163] on label "Identity ( Manage )" at bounding box center [54, 168] width 76 height 11
click at [132, 137] on input "[URL][TECHNICAL_ID]" at bounding box center [74, 130] width 116 height 14
type input "[URL][TECHNICAL_ID]"
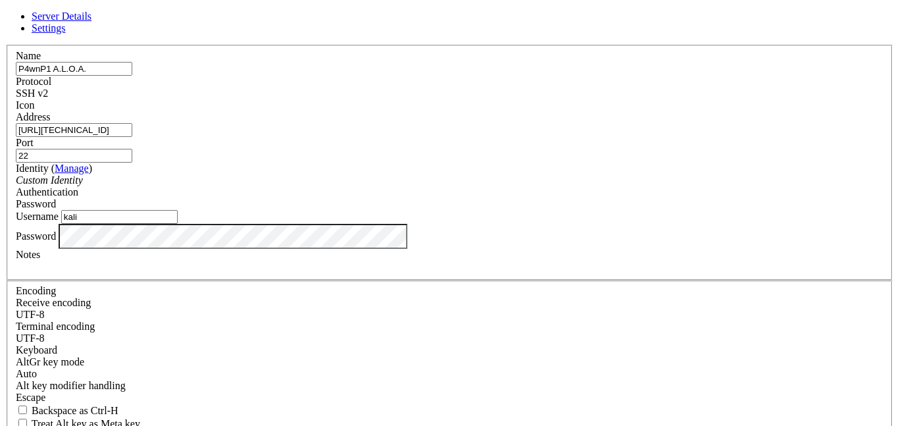
click at [544, 91] on div "SSH v2" at bounding box center [449, 94] width 867 height 12
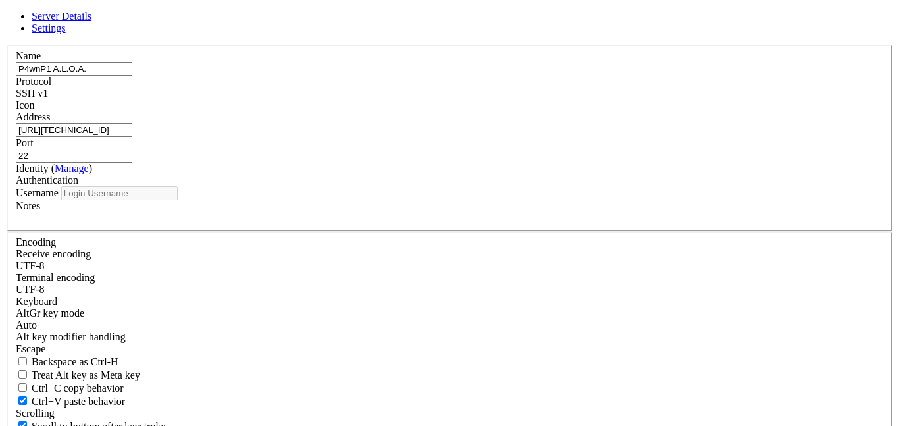
type input "kali"
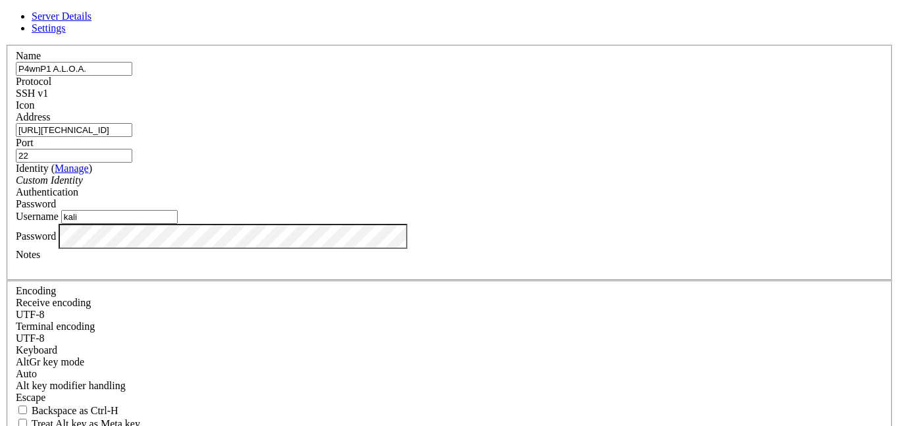
click at [531, 203] on div "Authentication Password" at bounding box center [449, 198] width 867 height 24
click at [56, 198] on span "Password" at bounding box center [36, 203] width 40 height 11
click at [526, 88] on div "SSH v1" at bounding box center [449, 94] width 867 height 12
click at [132, 137] on input "[URL][TECHNICAL_ID]" at bounding box center [74, 130] width 116 height 14
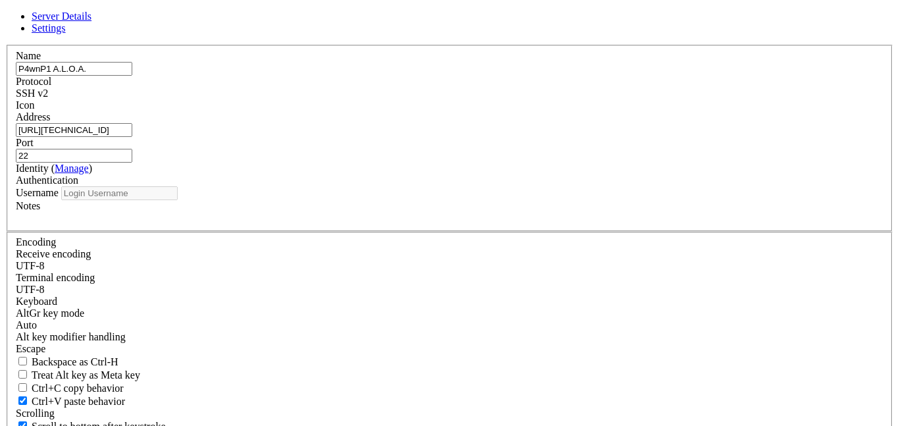
type input "kali"
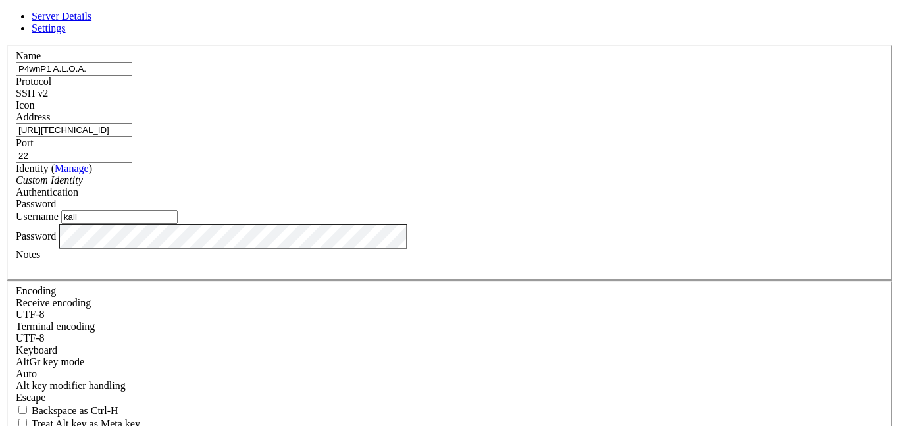
click at [50, 114] on label "Address" at bounding box center [33, 116] width 34 height 11
click at [132, 123] on input "[URL][TECHNICAL_ID]" at bounding box center [74, 130] width 116 height 14
click at [132, 133] on input "[URL][TECHNICAL_ID]" at bounding box center [74, 130] width 116 height 14
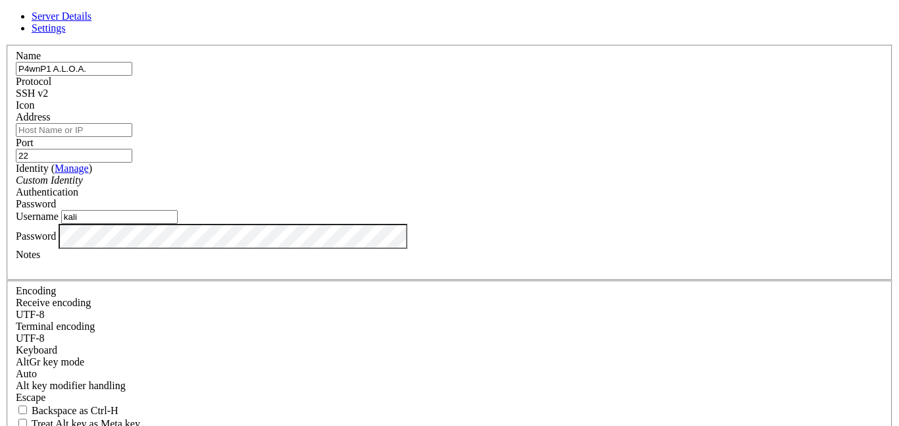
paste input "[URL][TECHNICAL_ID]"
type input "[URL][TECHNICAL_ID]"
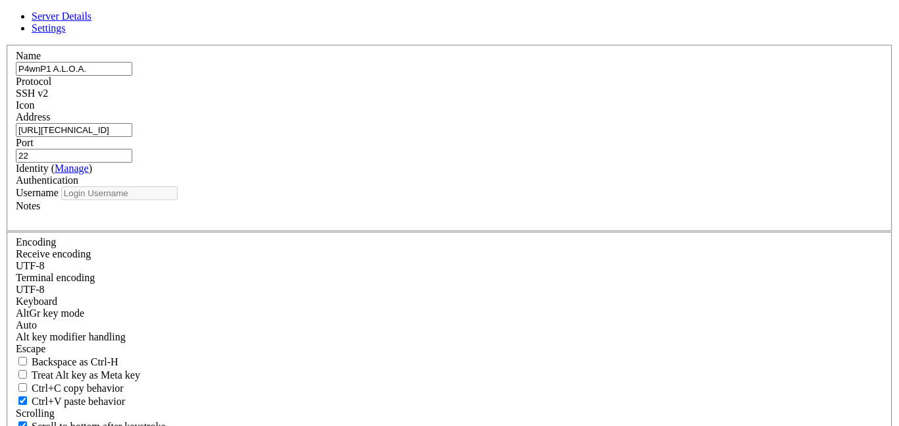
type input "kali"
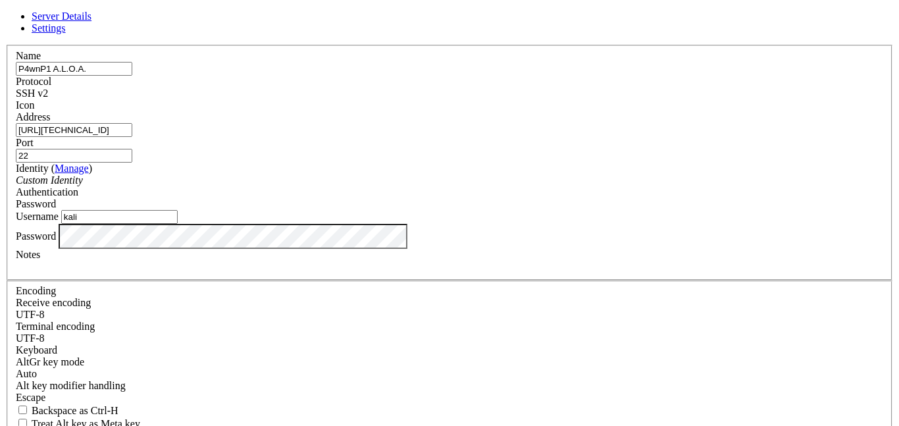
click at [16, 111] on span at bounding box center [16, 111] width 0 height 0
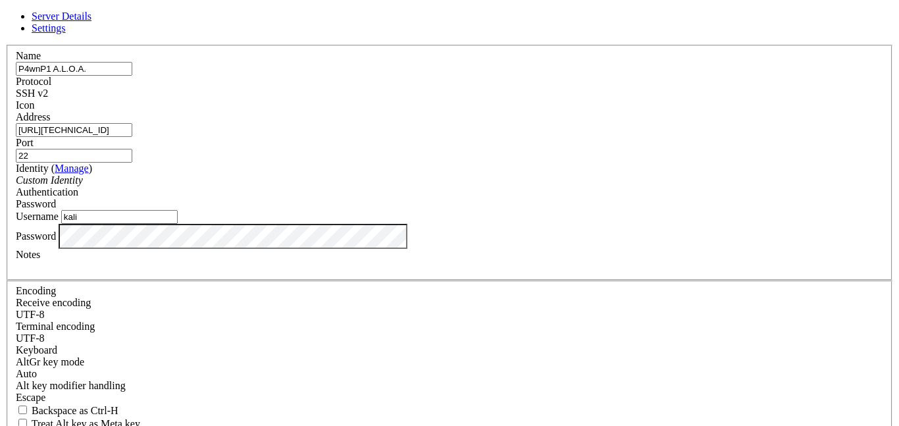
click at [56, 198] on span "Password" at bounding box center [36, 203] width 40 height 11
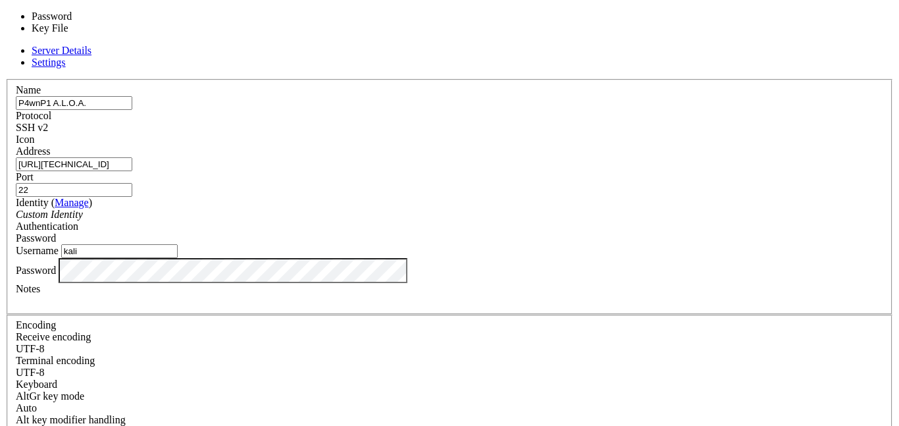
click at [56, 232] on span "Password" at bounding box center [36, 237] width 40 height 11
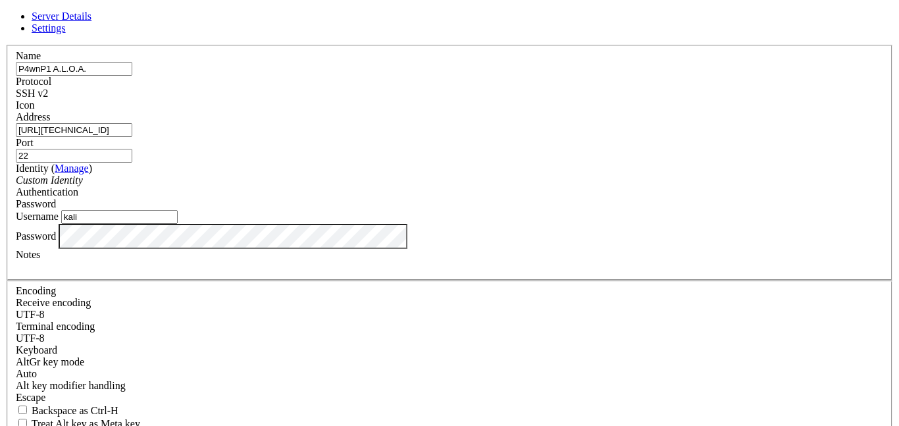
click at [359, 14] on div "Server Details Settings Name P4wnP1 A.L.O.A. Protocol SSH v2 Icon" at bounding box center [449, 283] width 888 height 544
click at [66, 32] on span "Settings" at bounding box center [49, 27] width 34 height 11
click at [91, 22] on span "Server Details" at bounding box center [62, 16] width 60 height 11
click at [536, 198] on div "Password" at bounding box center [449, 204] width 867 height 12
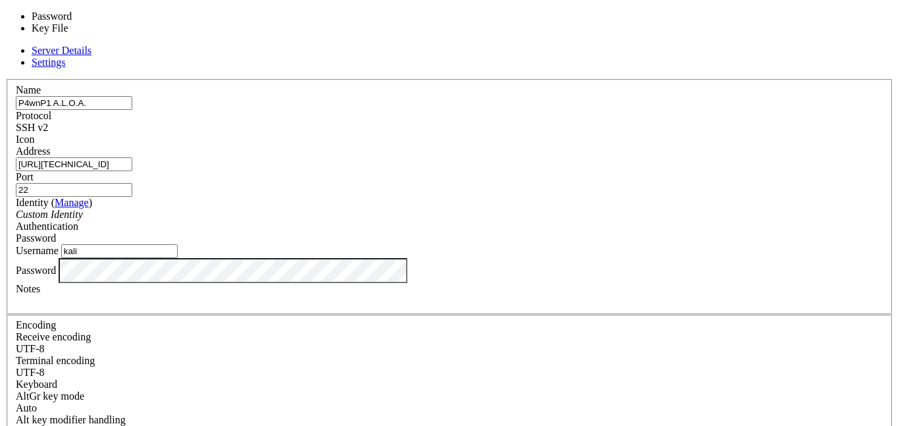
click at [536, 232] on div "Password" at bounding box center [449, 238] width 867 height 12
